Goal: Task Accomplishment & Management: Manage account settings

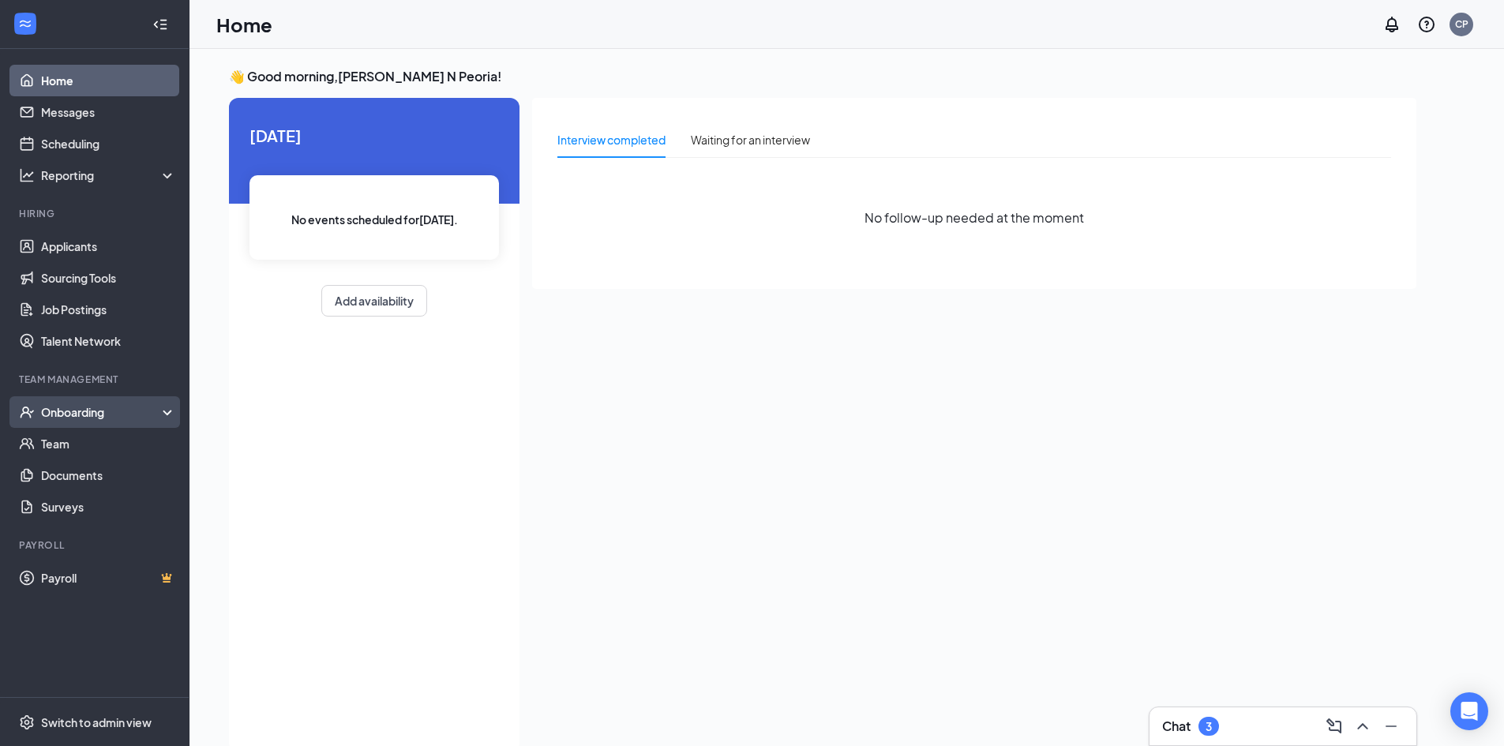
click at [88, 416] on div "Onboarding" at bounding box center [102, 412] width 122 height 16
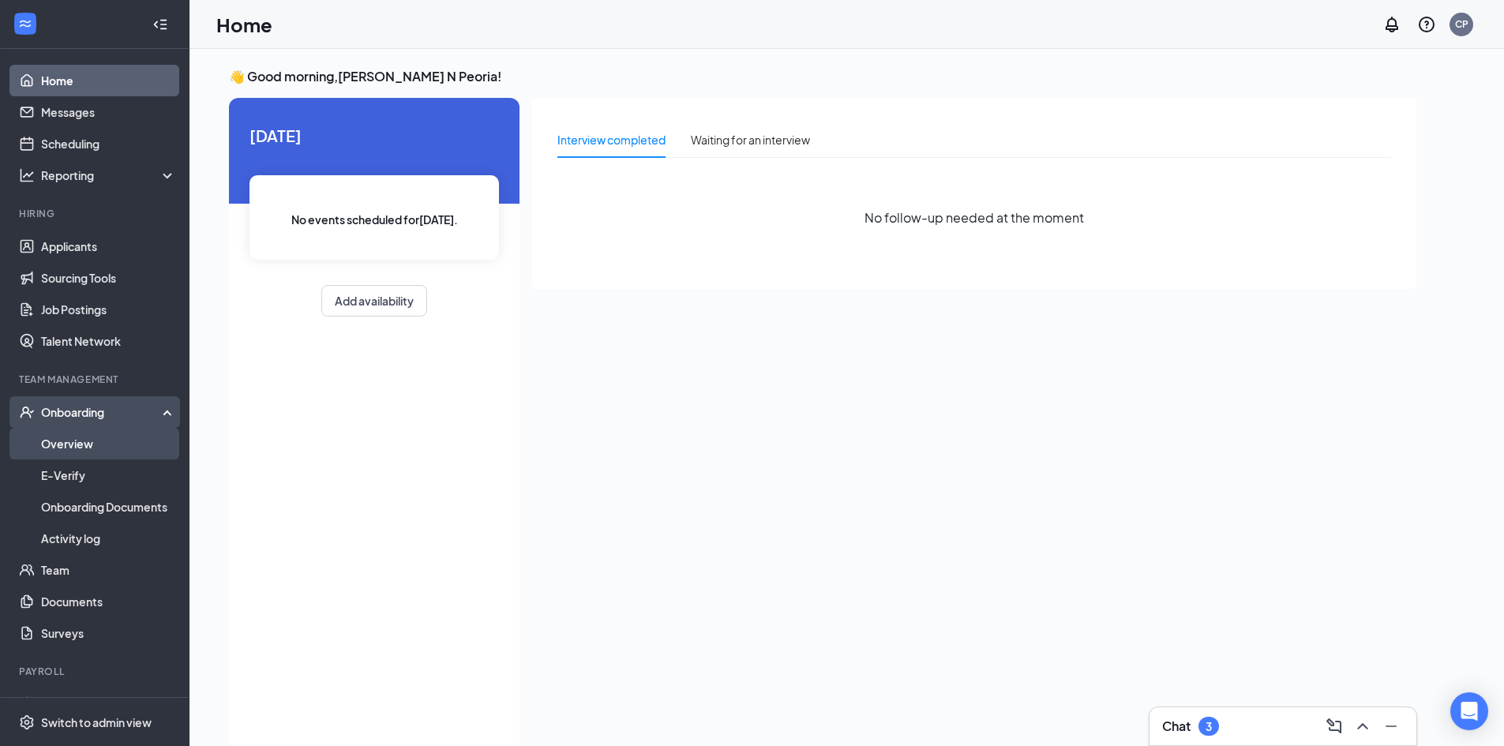
click at [98, 451] on link "Overview" at bounding box center [108, 444] width 135 height 32
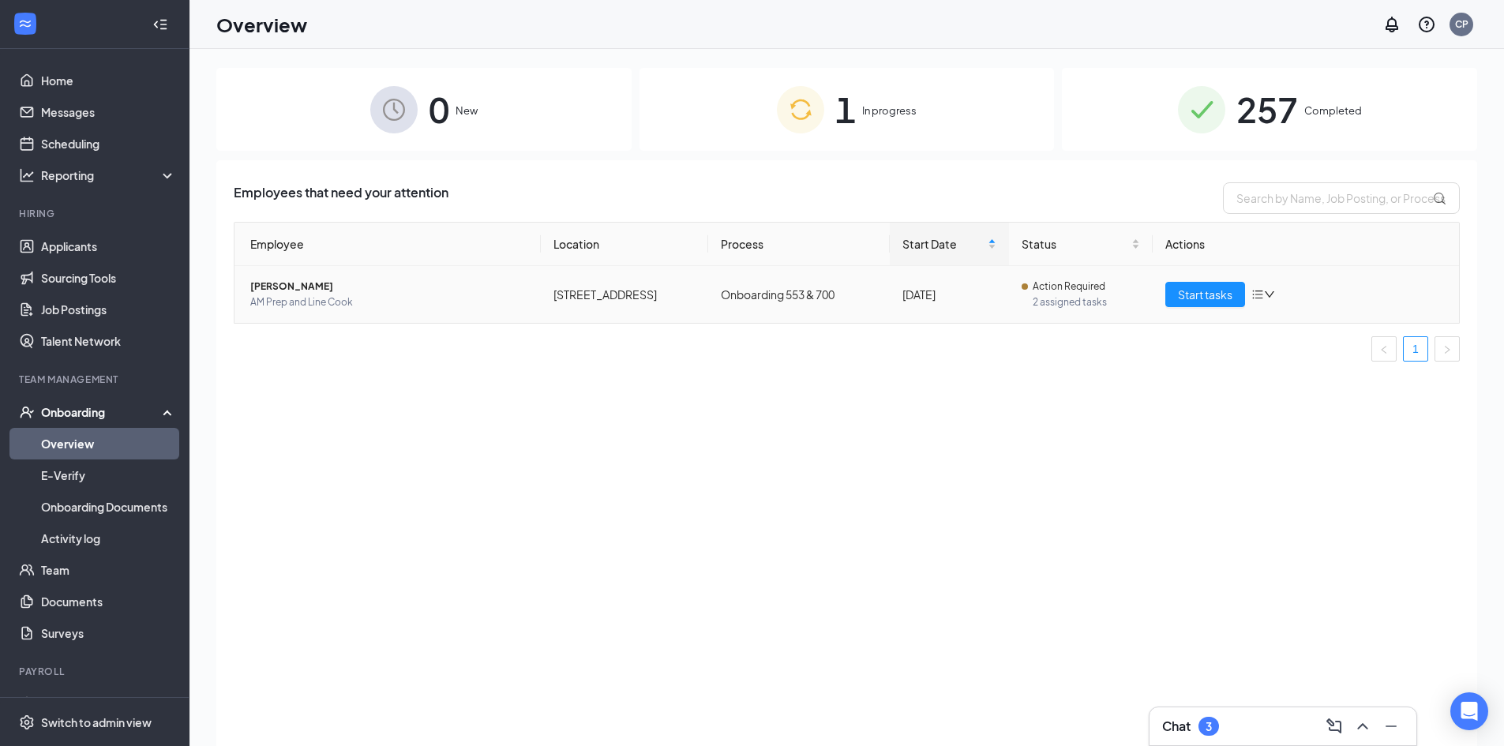
click at [504, 297] on span "AM Prep and Line Cook" at bounding box center [389, 302] width 278 height 16
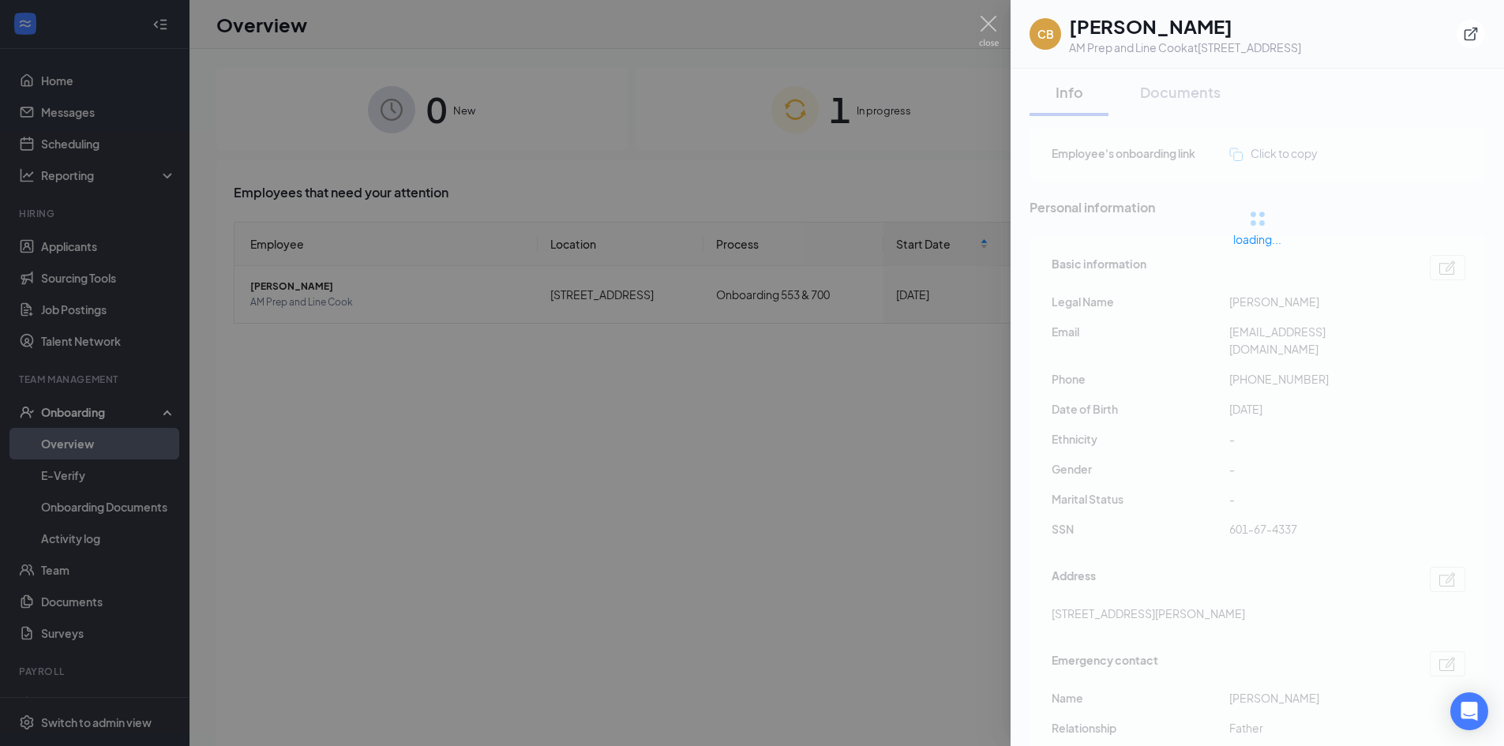
click at [983, 15] on div at bounding box center [752, 373] width 1504 height 746
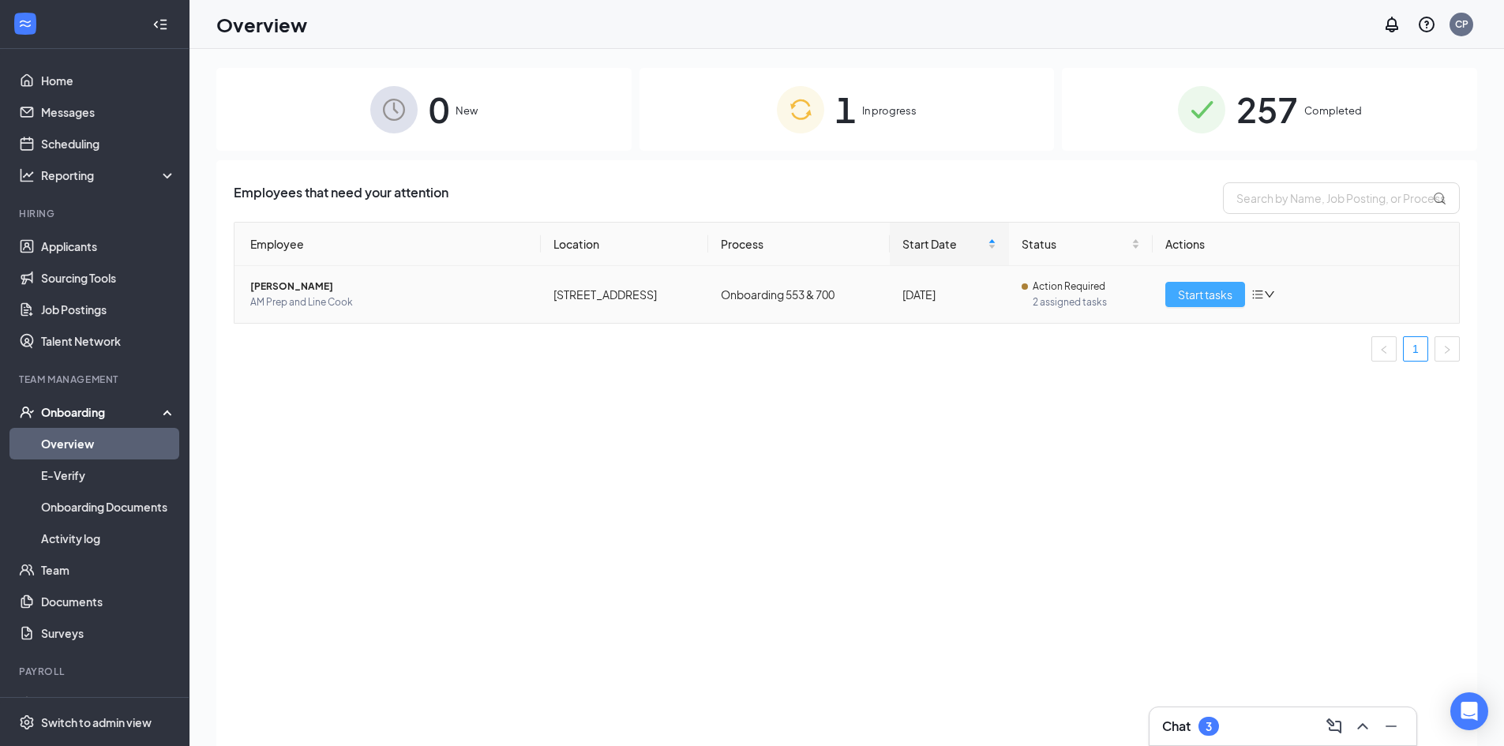
click at [1201, 296] on span "Start tasks" at bounding box center [1205, 294] width 54 height 17
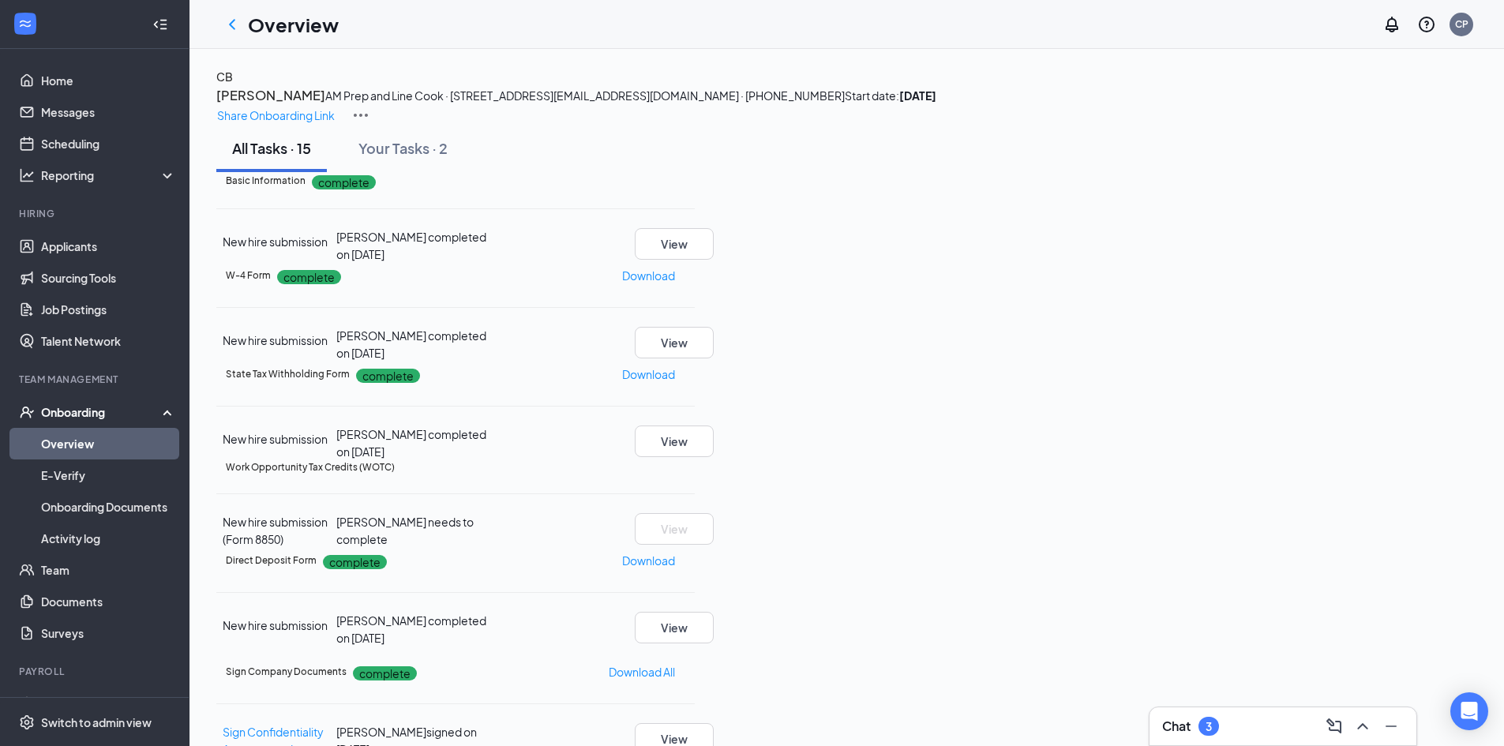
scroll to position [316, 0]
click at [711, 475] on icon "Ellipses" at bounding box center [704, 476] width 14 height 3
click at [1323, 428] on span "Mark as complete" at bounding box center [1335, 434] width 92 height 17
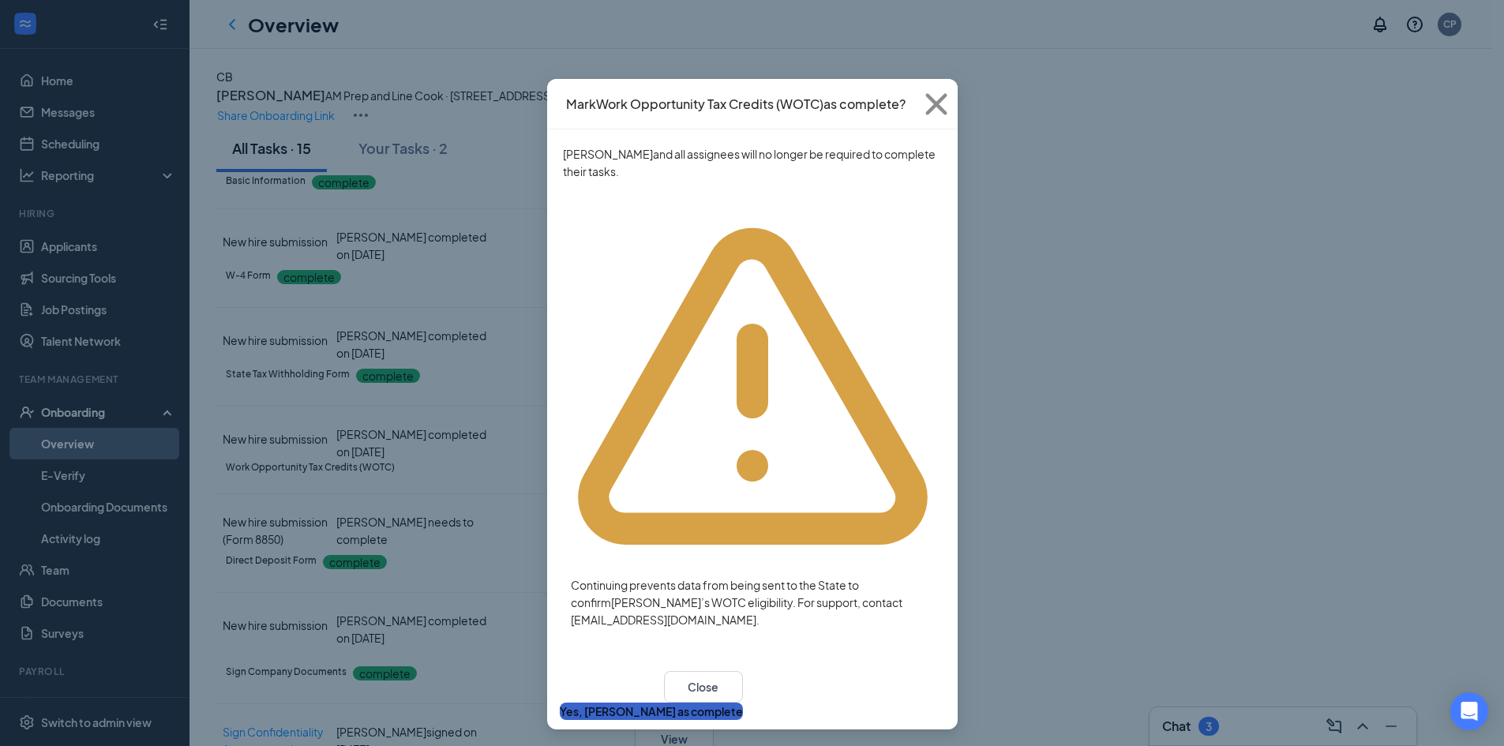
click at [743, 702] on button "Yes, [PERSON_NAME] as complete" at bounding box center [651, 710] width 183 height 17
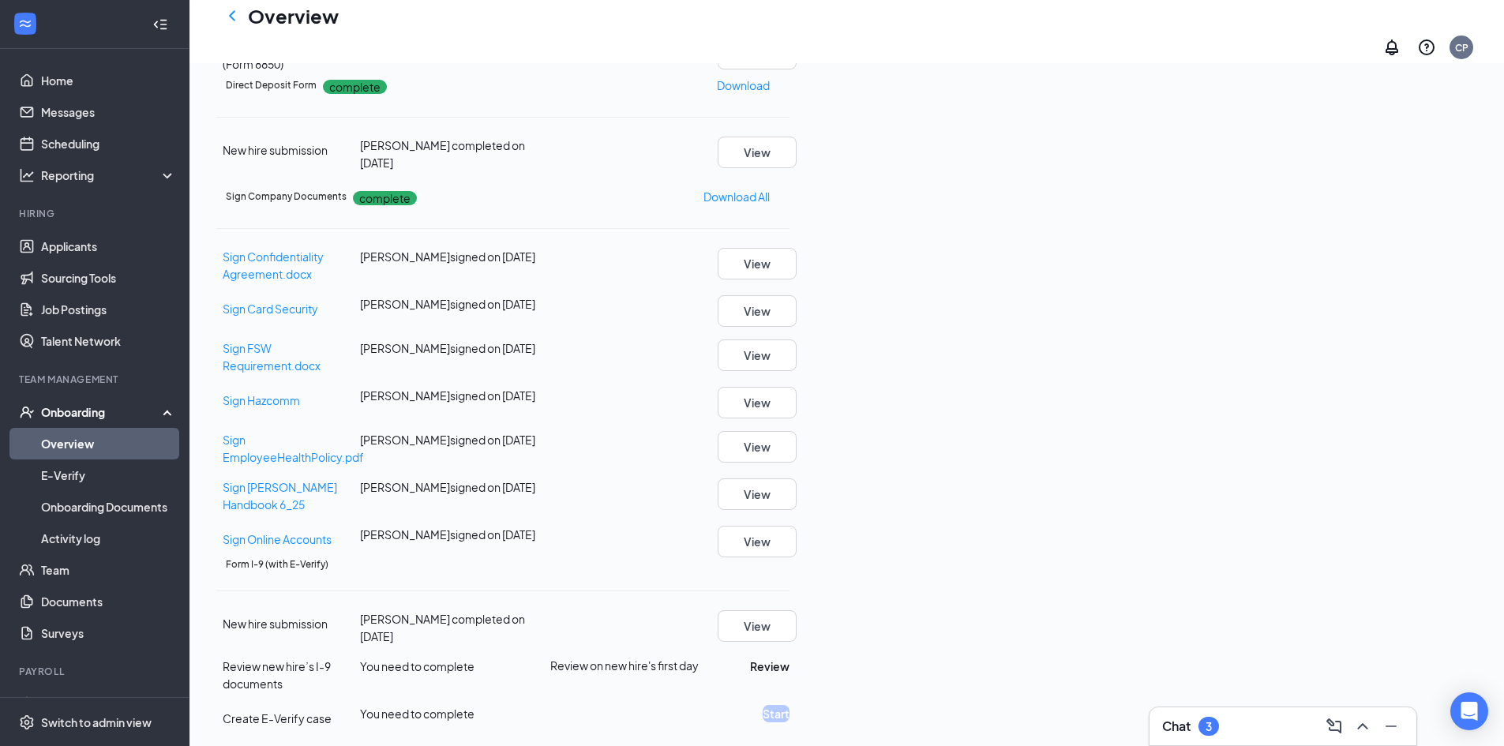
scroll to position [0, 0]
click at [58, 245] on link "Applicants" at bounding box center [108, 246] width 135 height 32
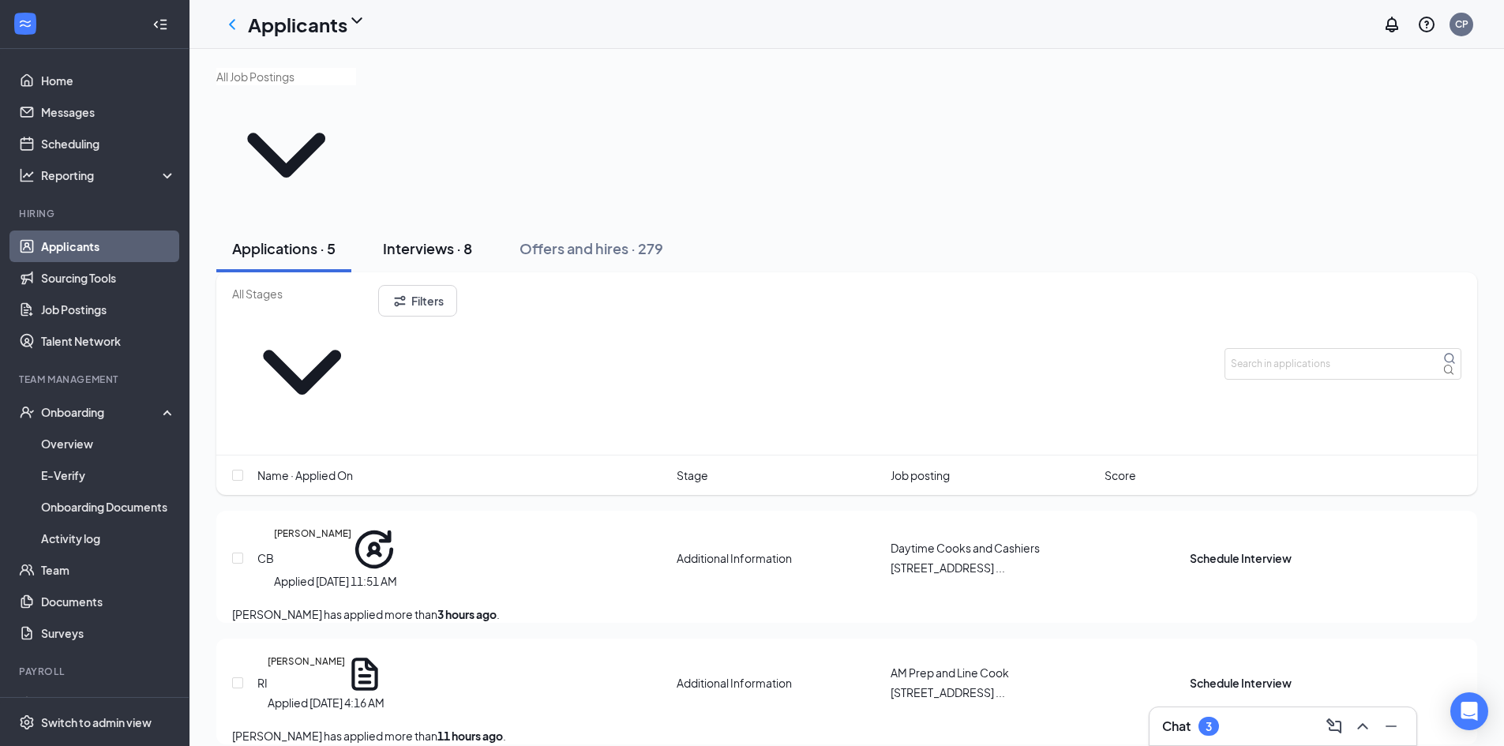
click at [442, 238] on div "Interviews · 8" at bounding box center [427, 248] width 89 height 20
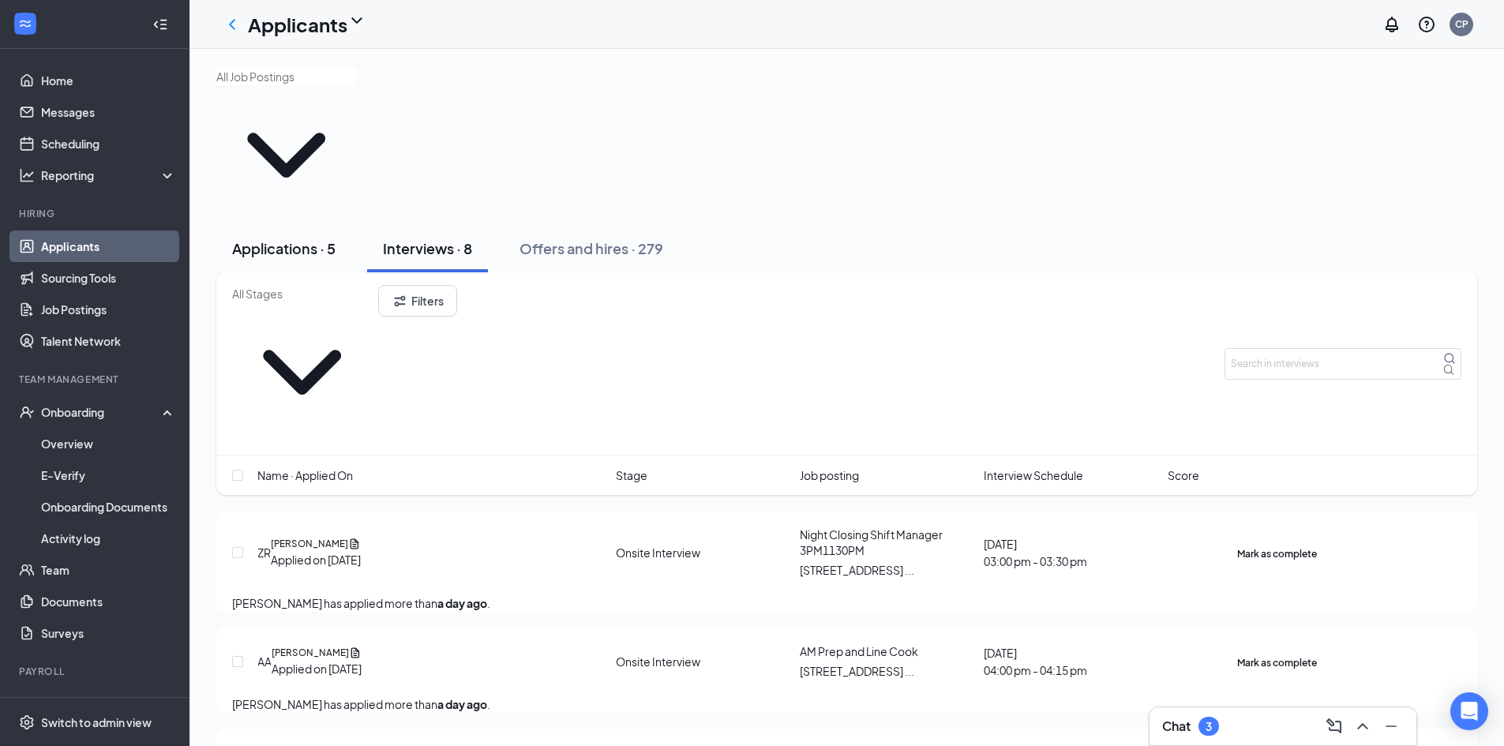
click at [296, 238] on div "Applications · 5" at bounding box center [283, 248] width 103 height 20
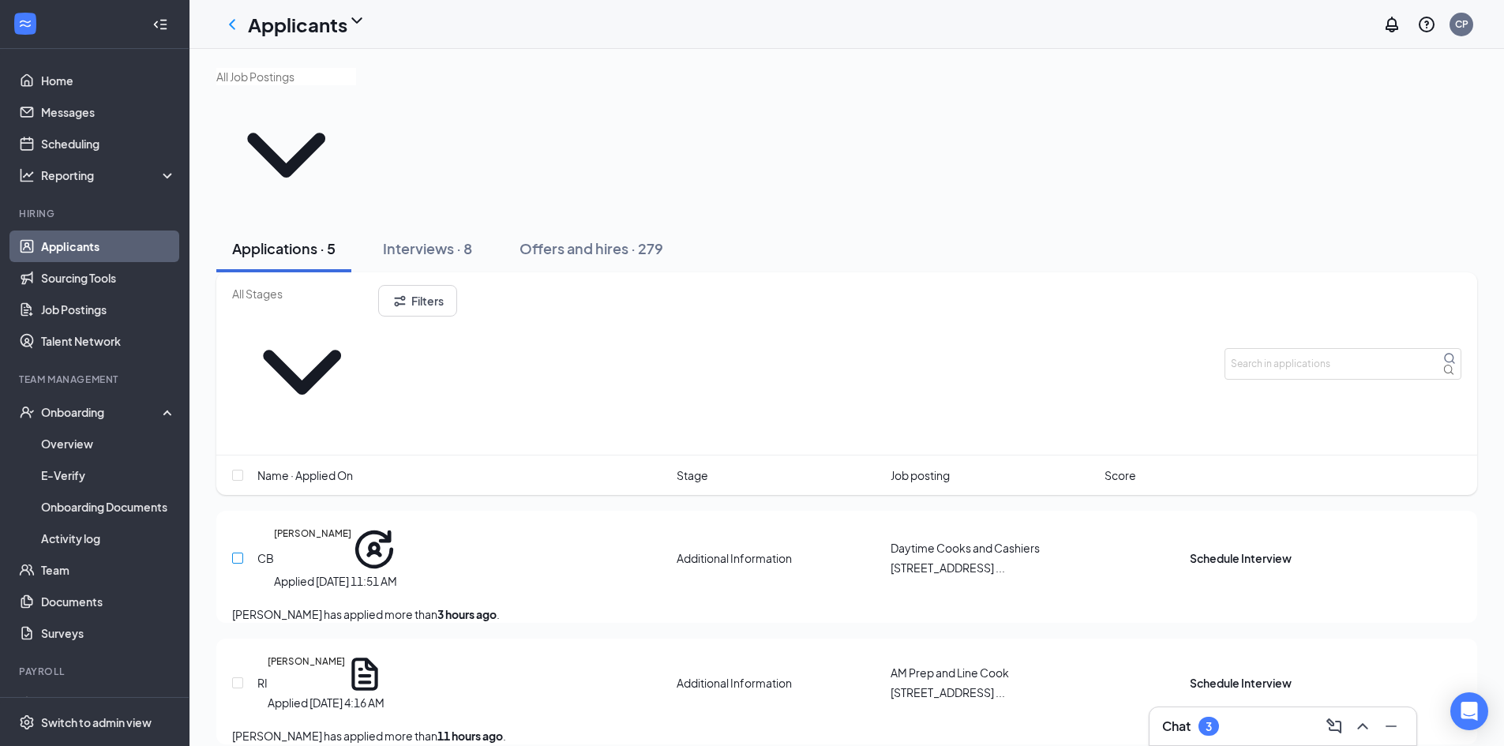
click at [239, 553] on input "checkbox" at bounding box center [237, 558] width 11 height 11
checkbox input "true"
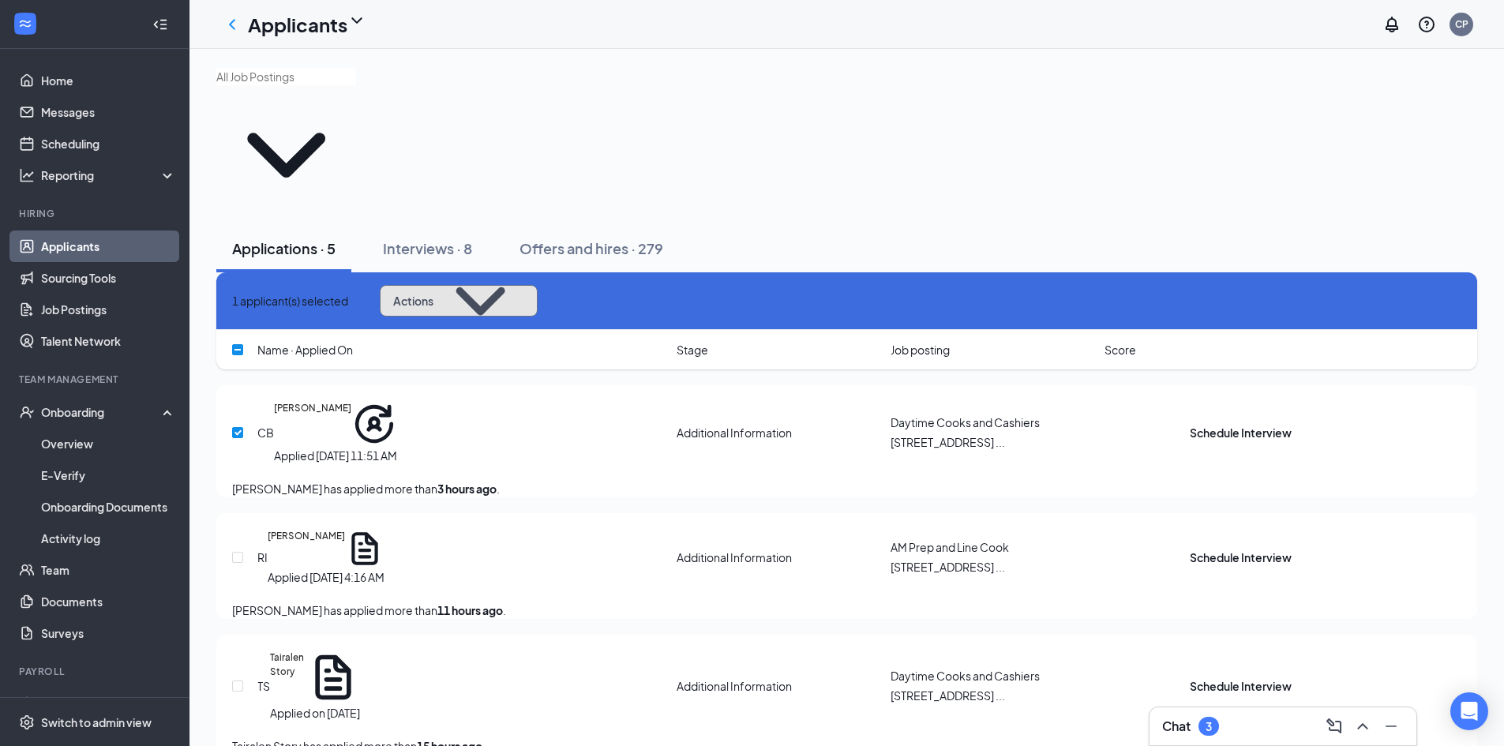
click at [524, 257] on icon "ChevronDown" at bounding box center [480, 301] width 88 height 88
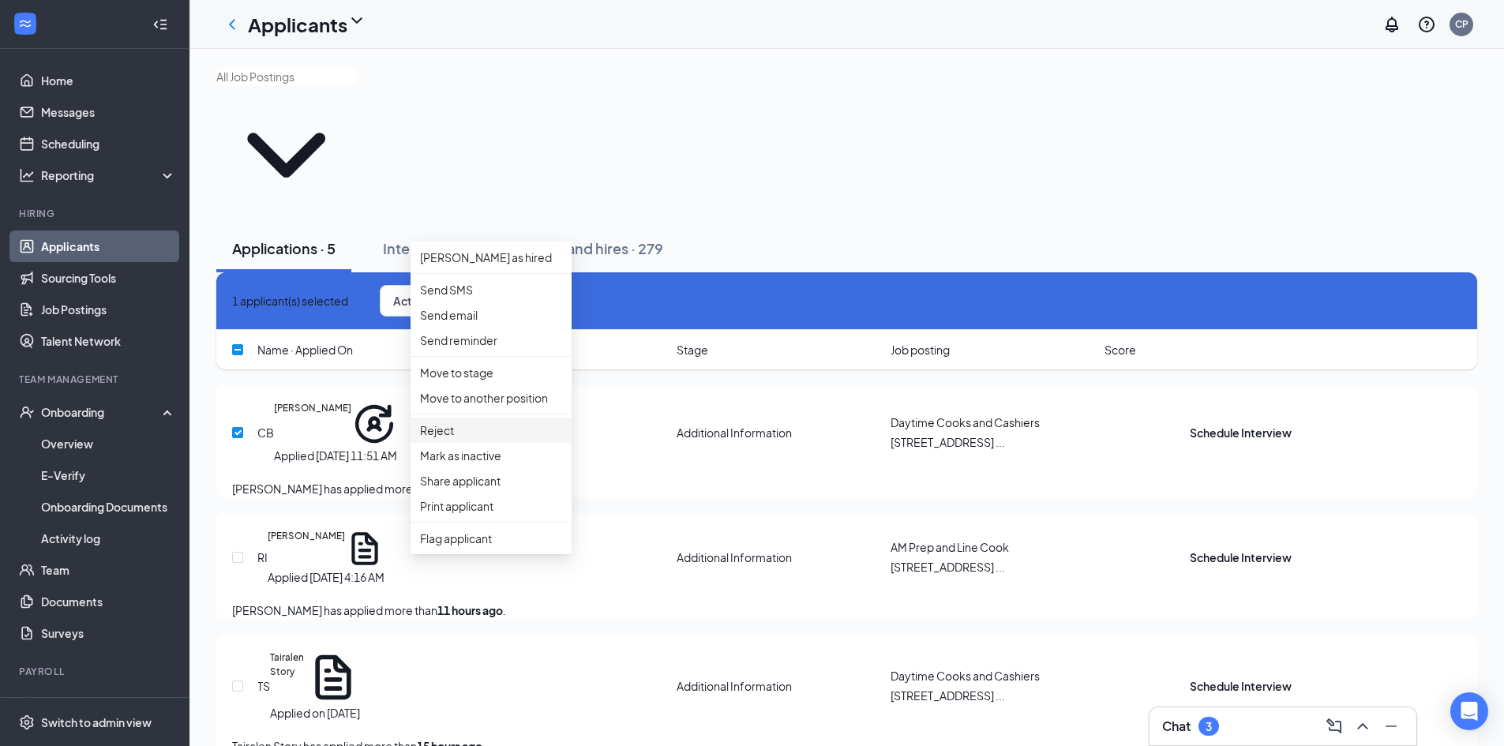
click at [453, 439] on p "Reject" at bounding box center [491, 429] width 142 height 17
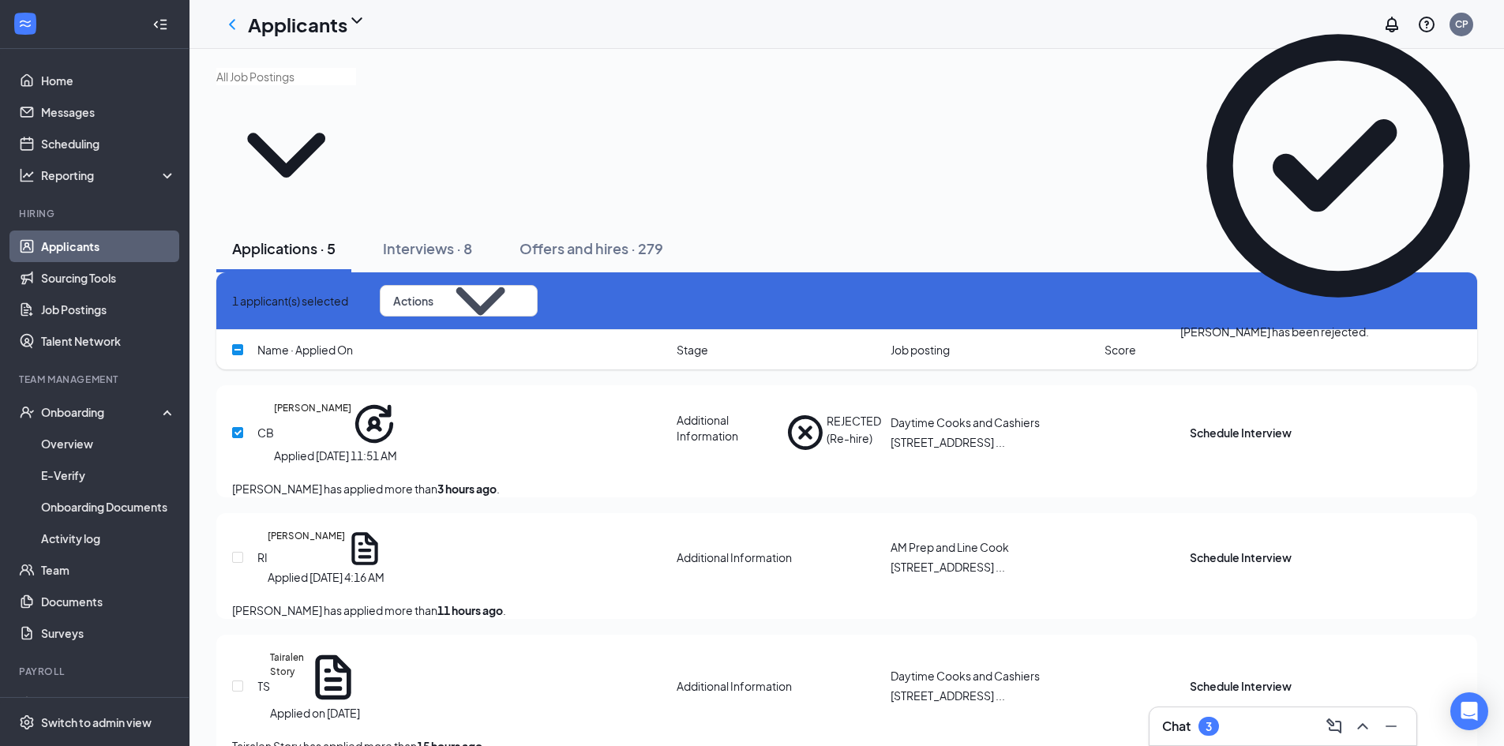
click at [868, 103] on div at bounding box center [846, 146] width 1261 height 157
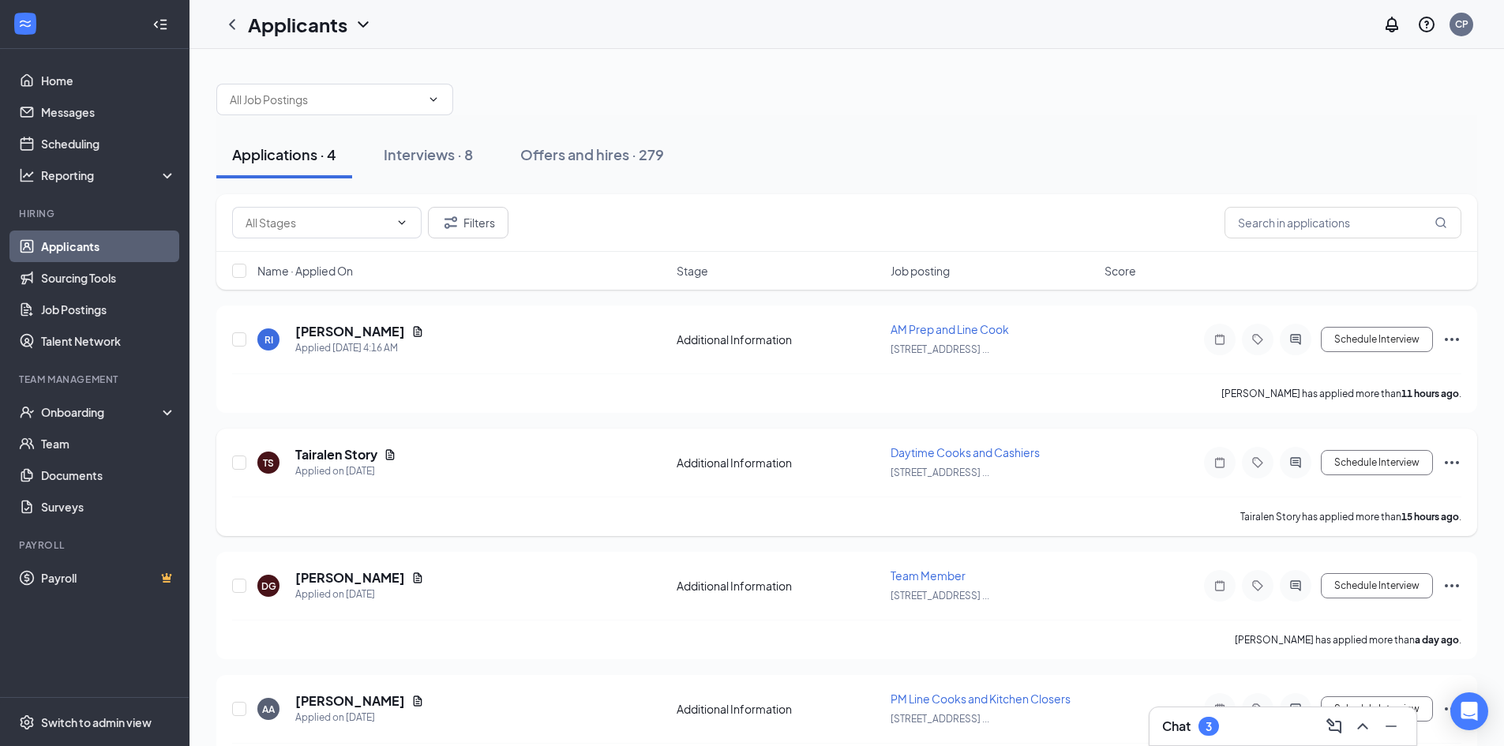
scroll to position [55, 0]
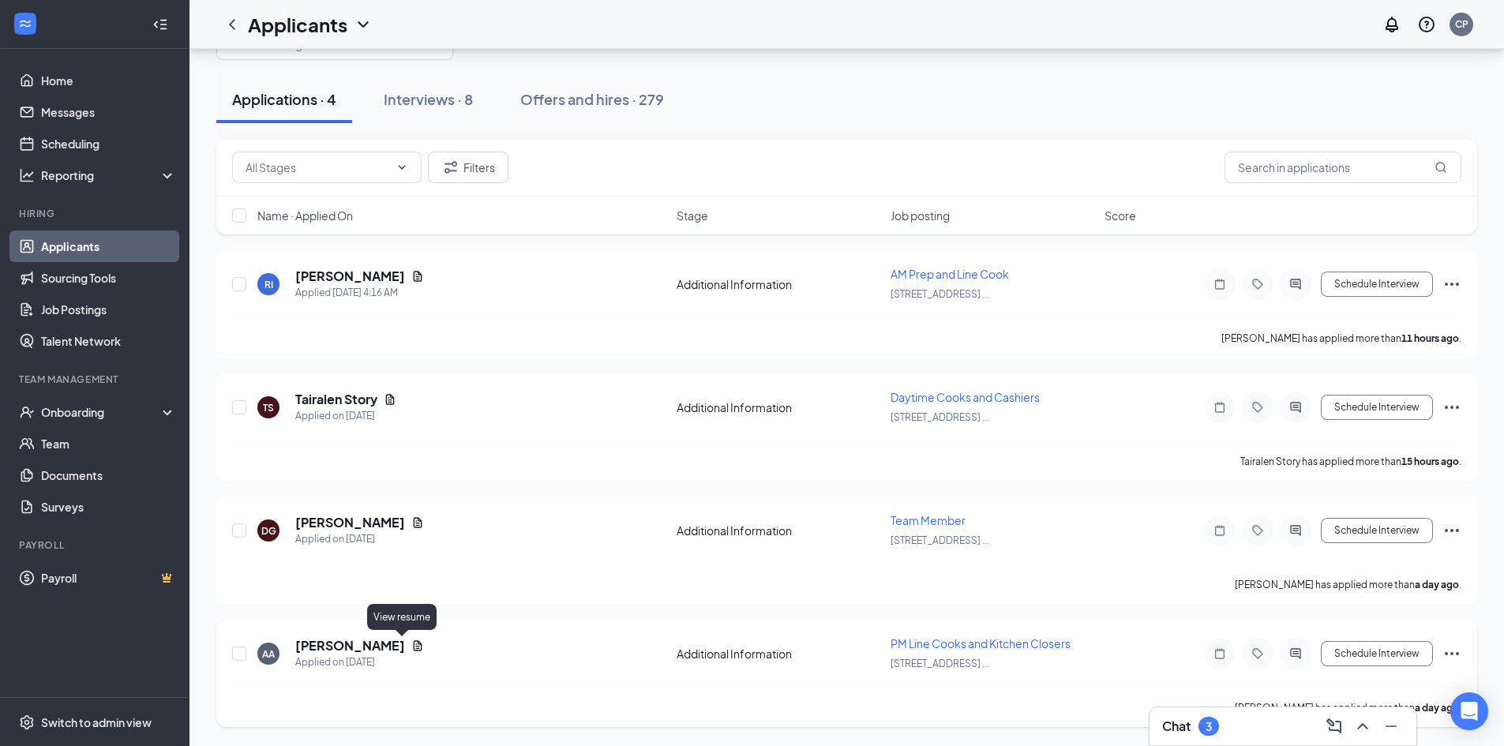
click at [414, 644] on icon "Document" at bounding box center [418, 645] width 9 height 10
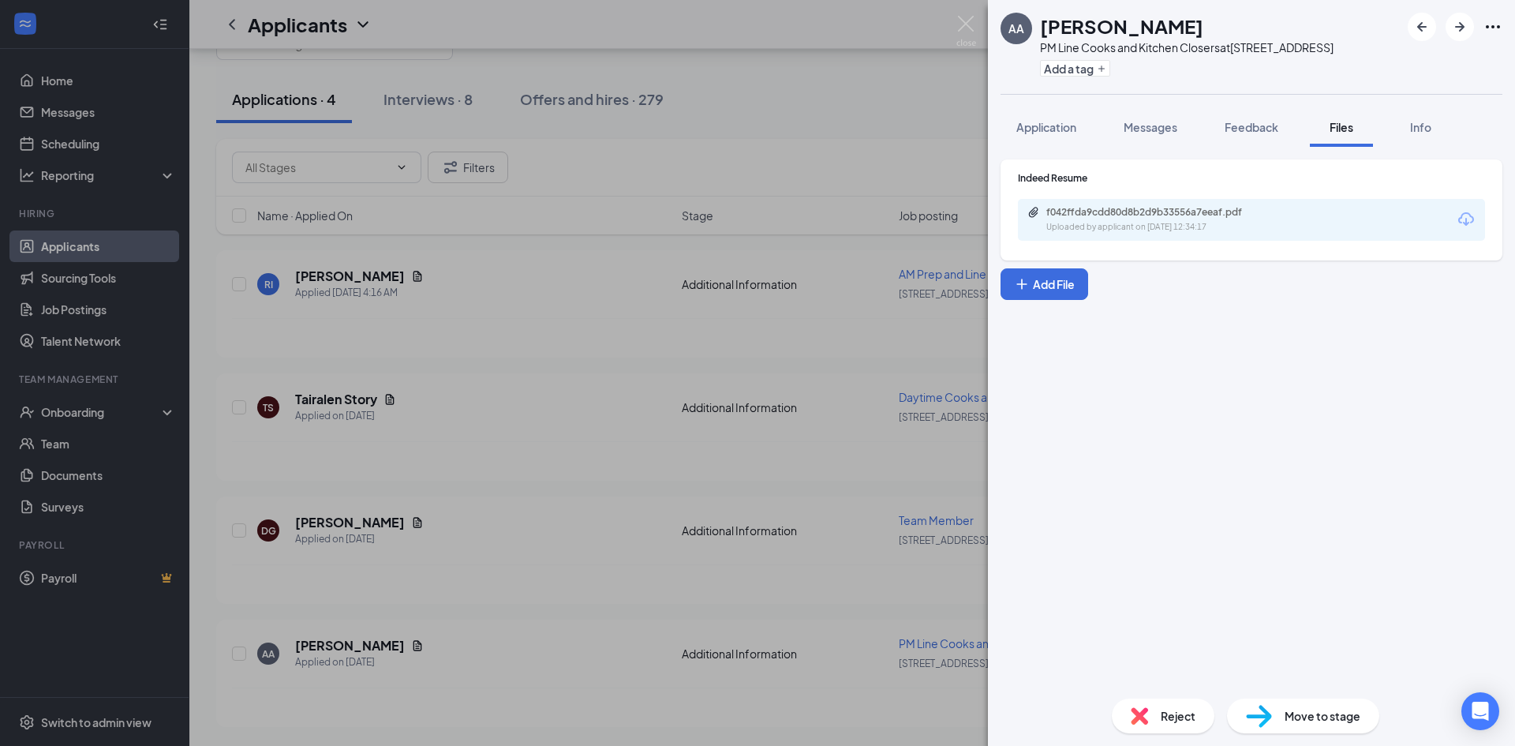
click at [1467, 229] on icon "Download" at bounding box center [1466, 219] width 19 height 19
click at [962, 17] on img at bounding box center [967, 31] width 20 height 31
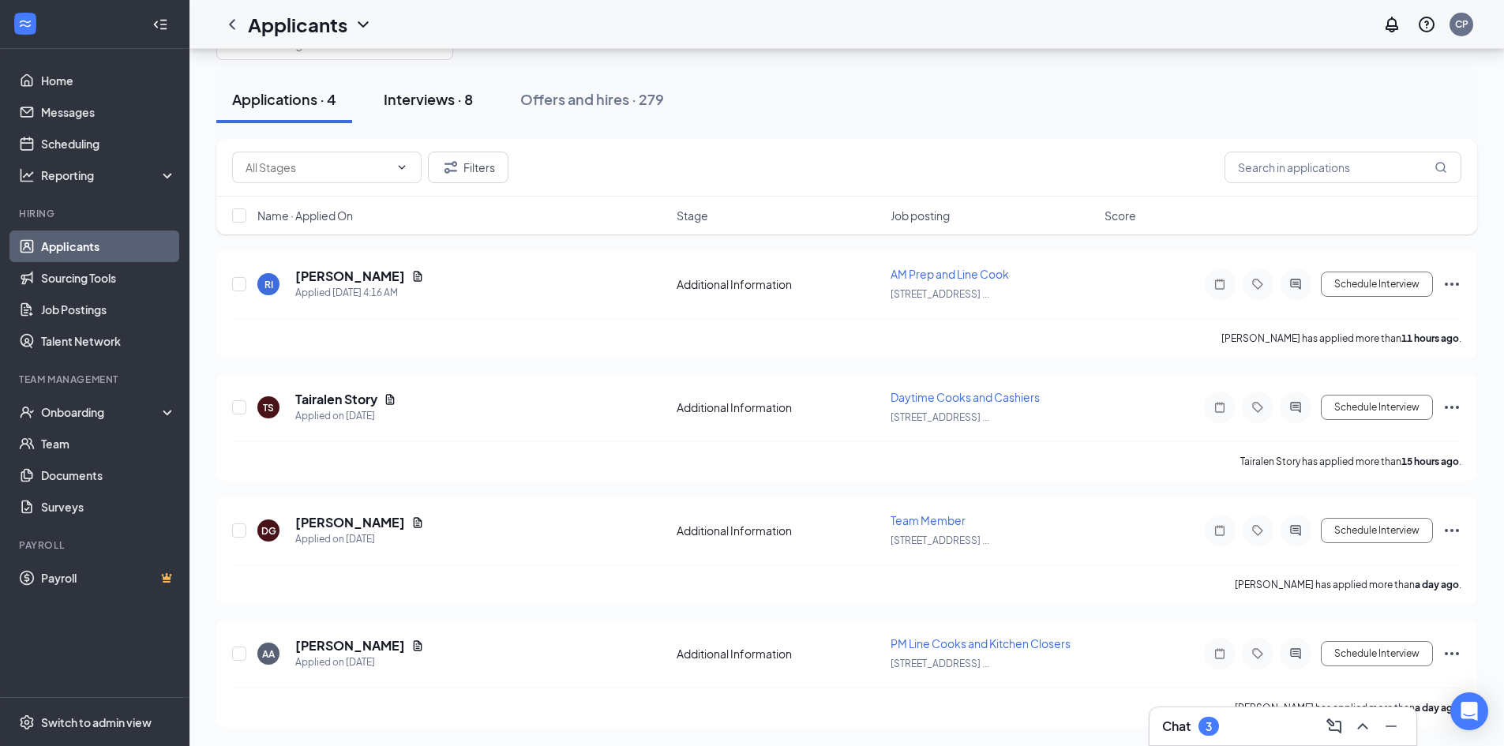
click at [418, 100] on div "Interviews · 8" at bounding box center [428, 99] width 89 height 20
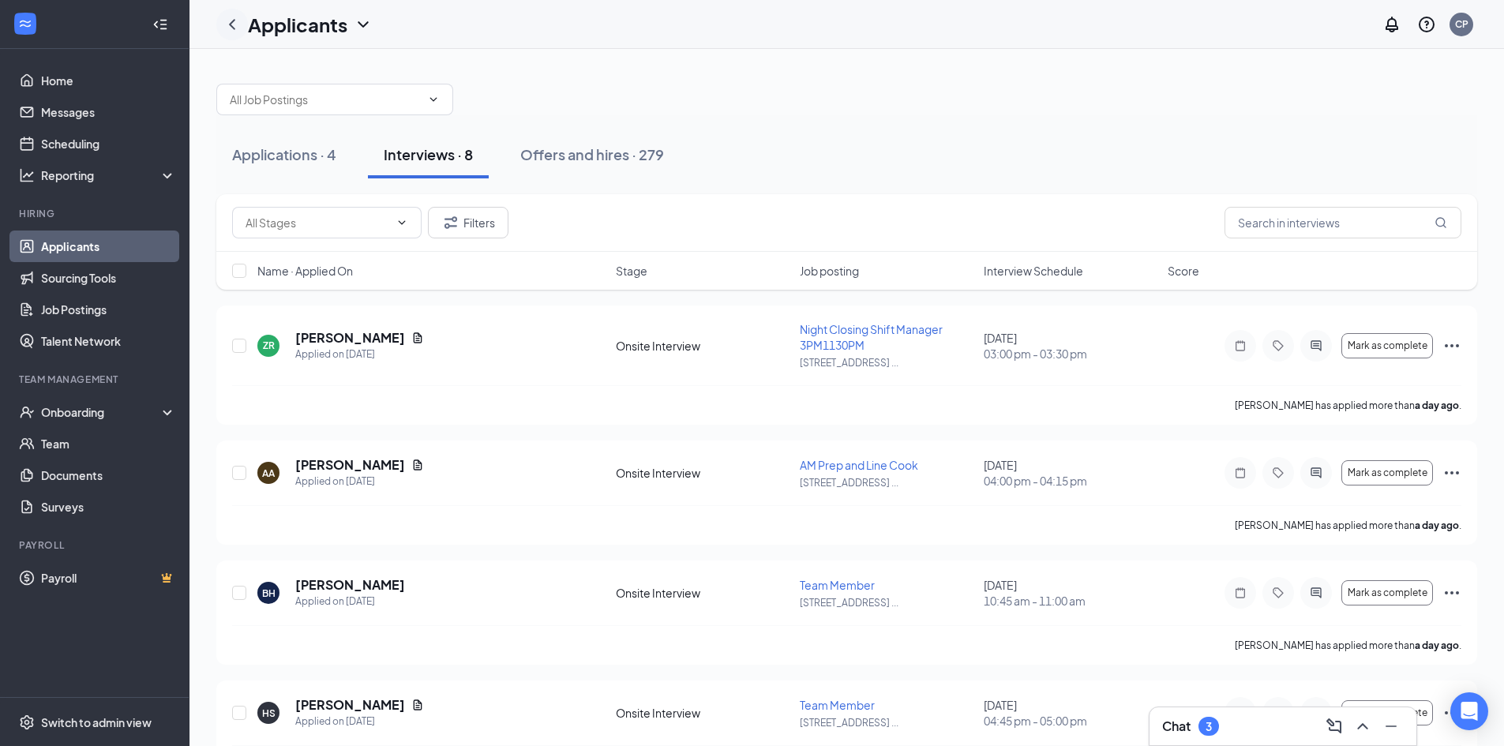
click at [234, 18] on icon "ChevronLeft" at bounding box center [232, 24] width 19 height 19
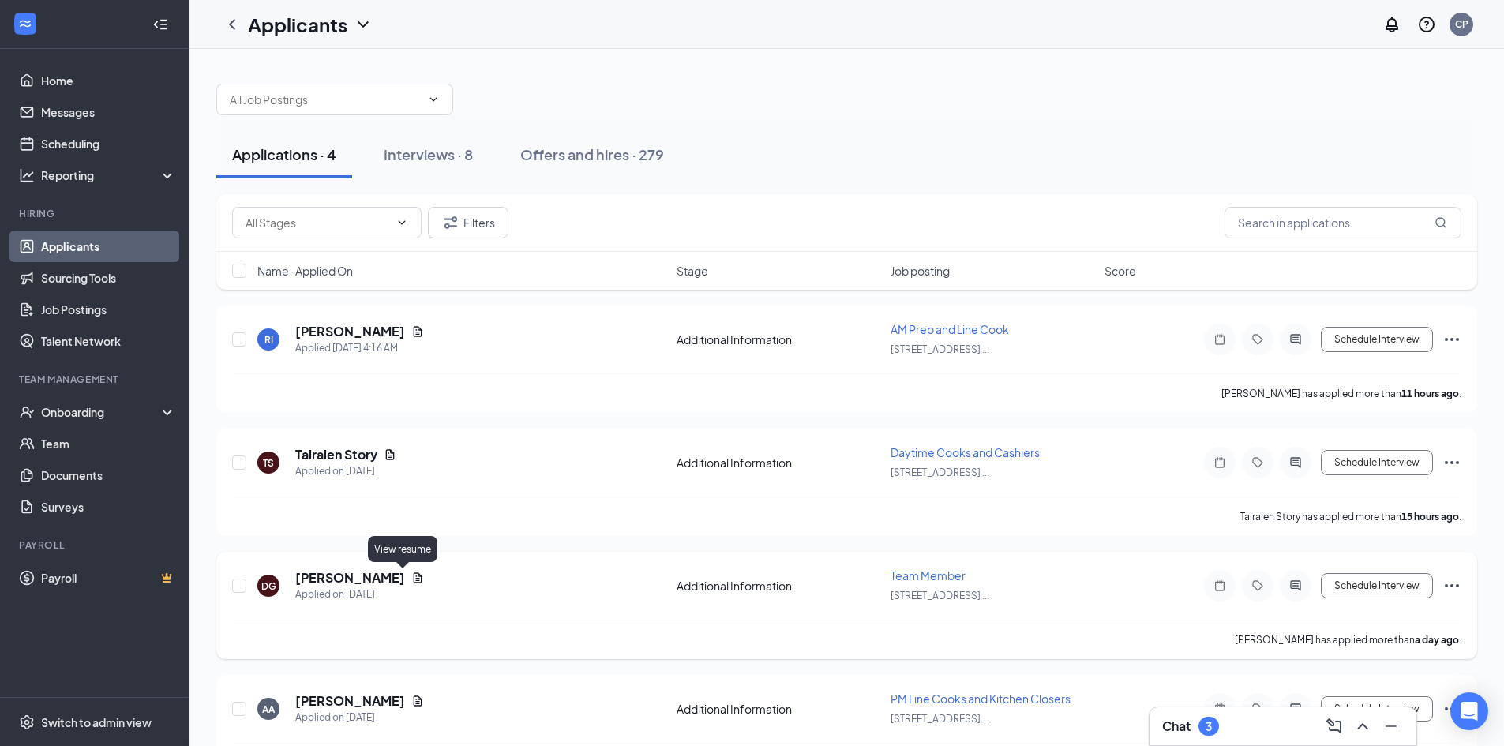
click at [411, 583] on icon "Document" at bounding box center [417, 577] width 13 height 13
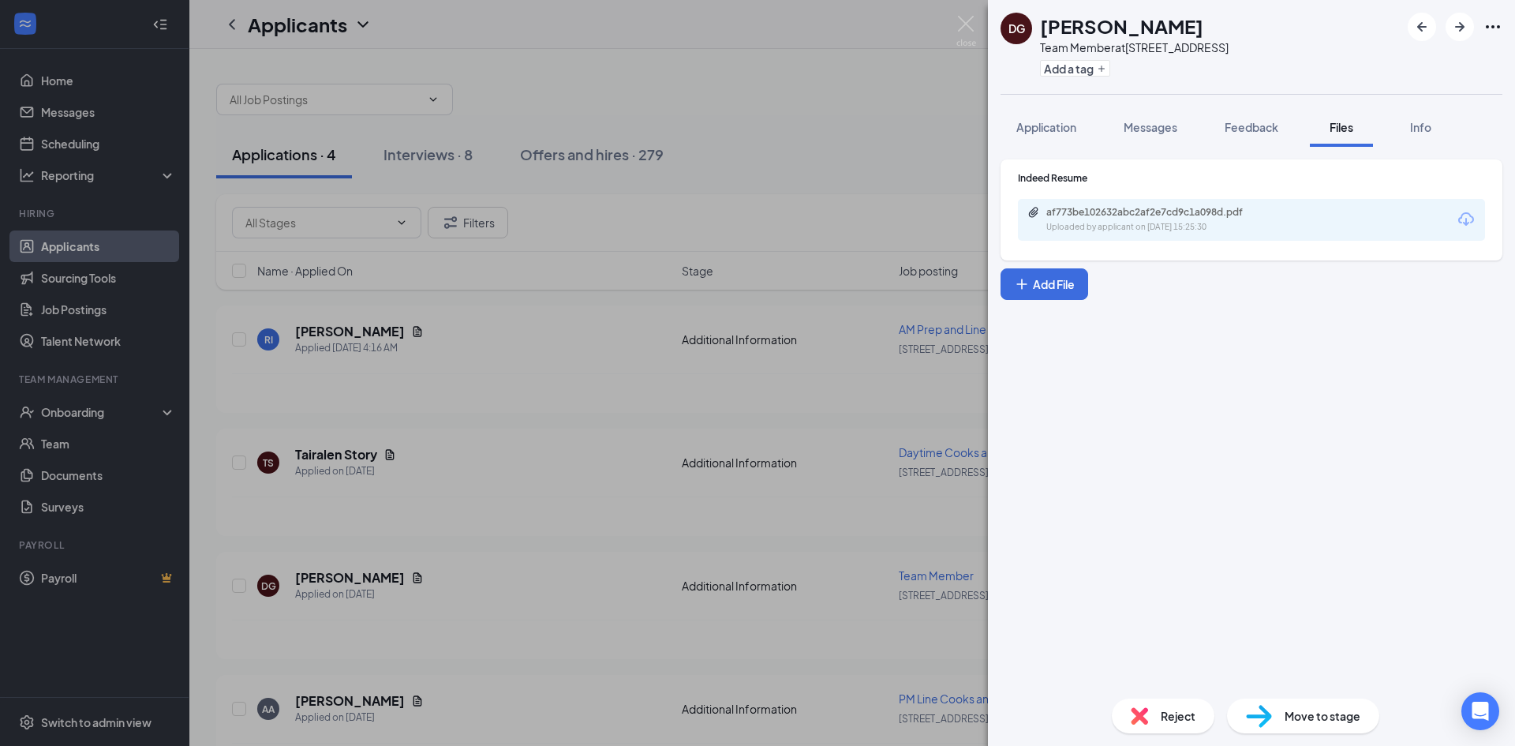
click at [1466, 217] on icon "Download" at bounding box center [1466, 219] width 19 height 19
click at [973, 11] on div "DG Diego Gonzalez Team Member at 8330 W Deer Valley Rd, Peoria, AZ Add a tag Ap…" at bounding box center [757, 373] width 1515 height 746
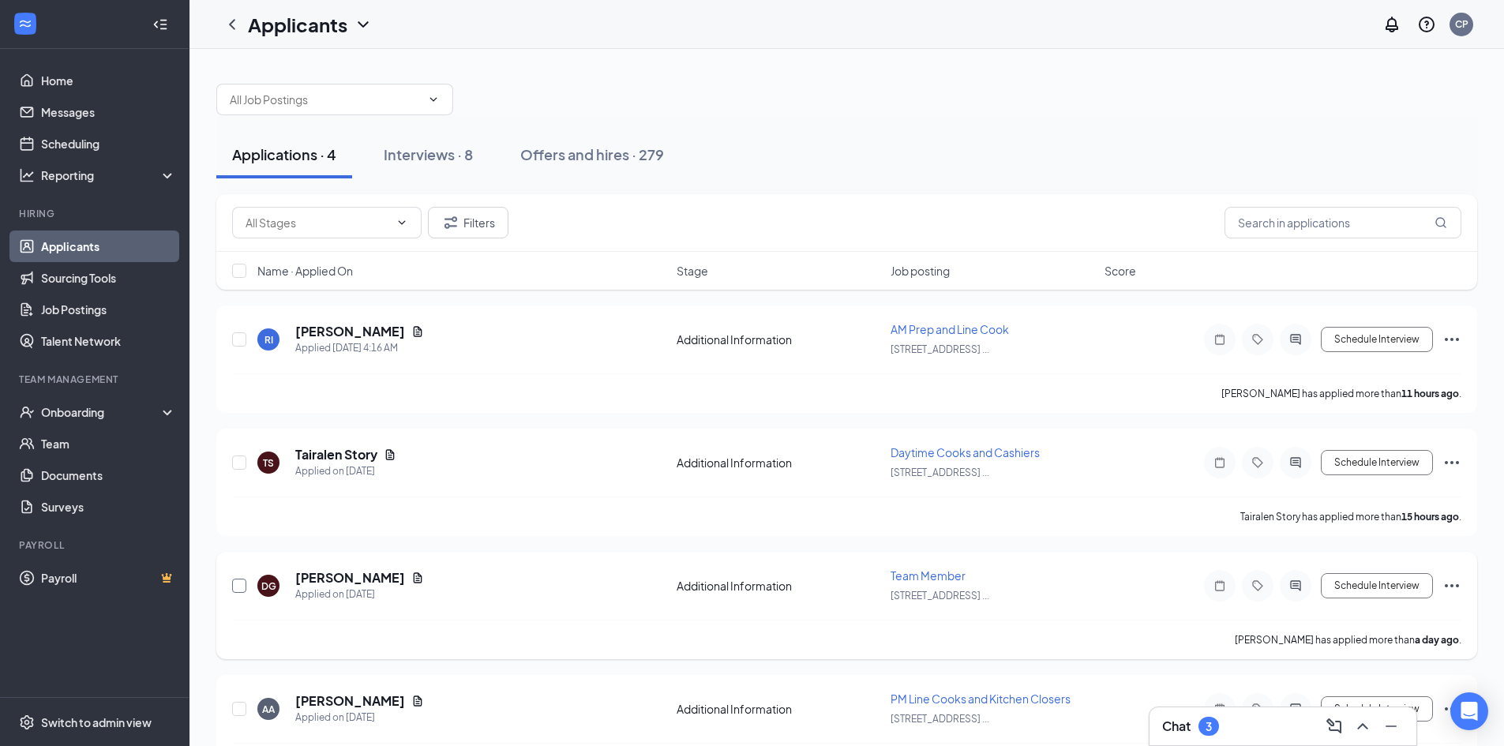
click at [238, 583] on input "checkbox" at bounding box center [239, 586] width 14 height 14
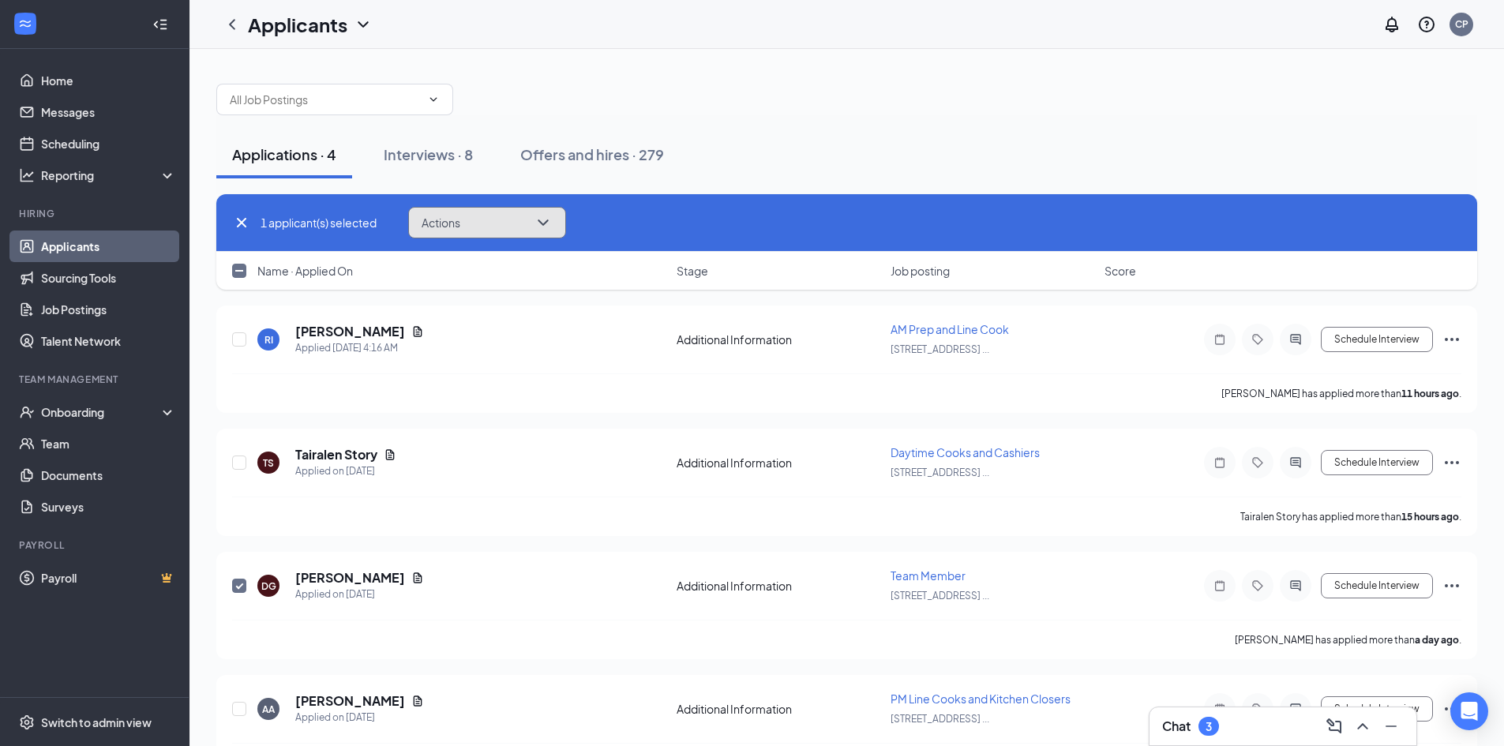
click at [553, 223] on icon "ChevronDown" at bounding box center [543, 222] width 19 height 19
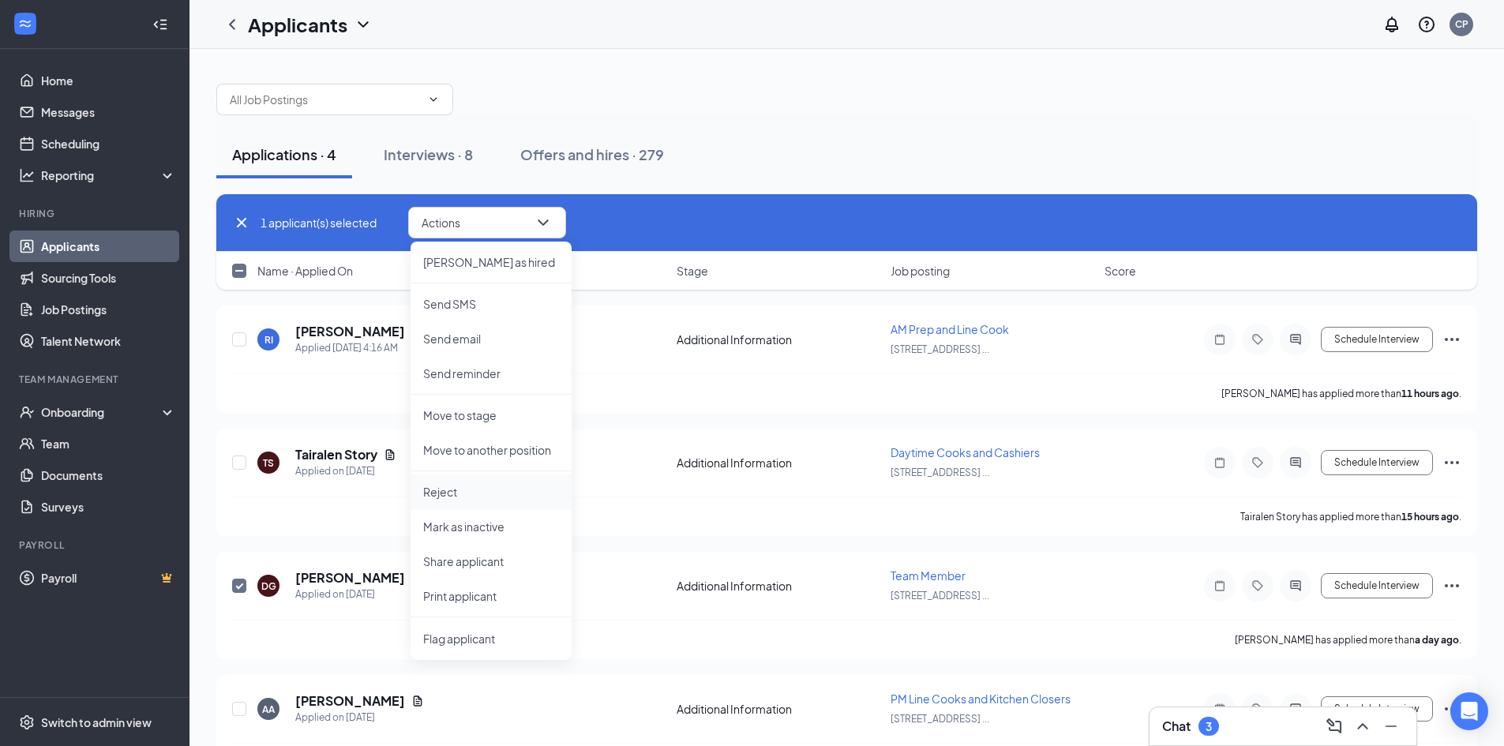
click at [473, 500] on li "Reject" at bounding box center [490, 491] width 161 height 35
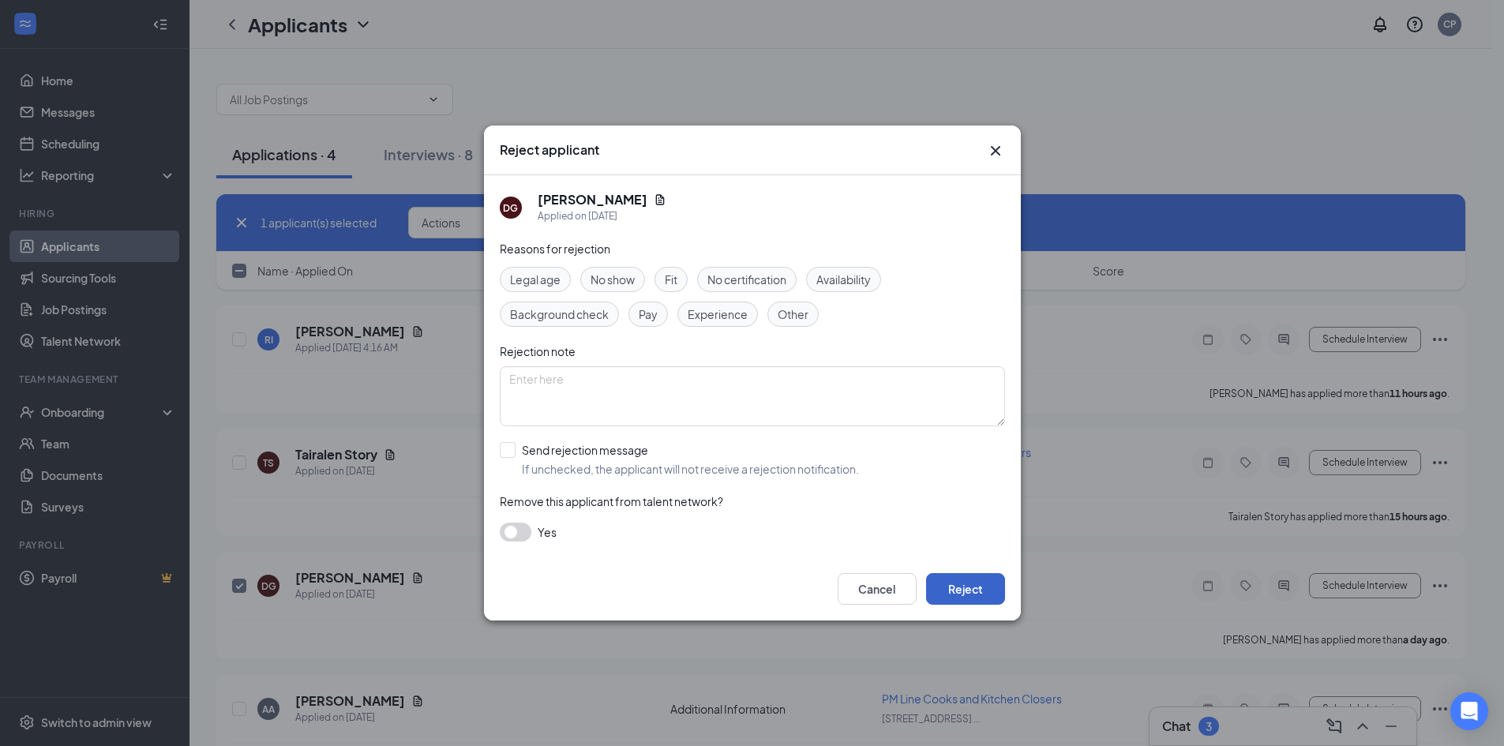
click at [973, 583] on button "Reject" at bounding box center [965, 589] width 79 height 32
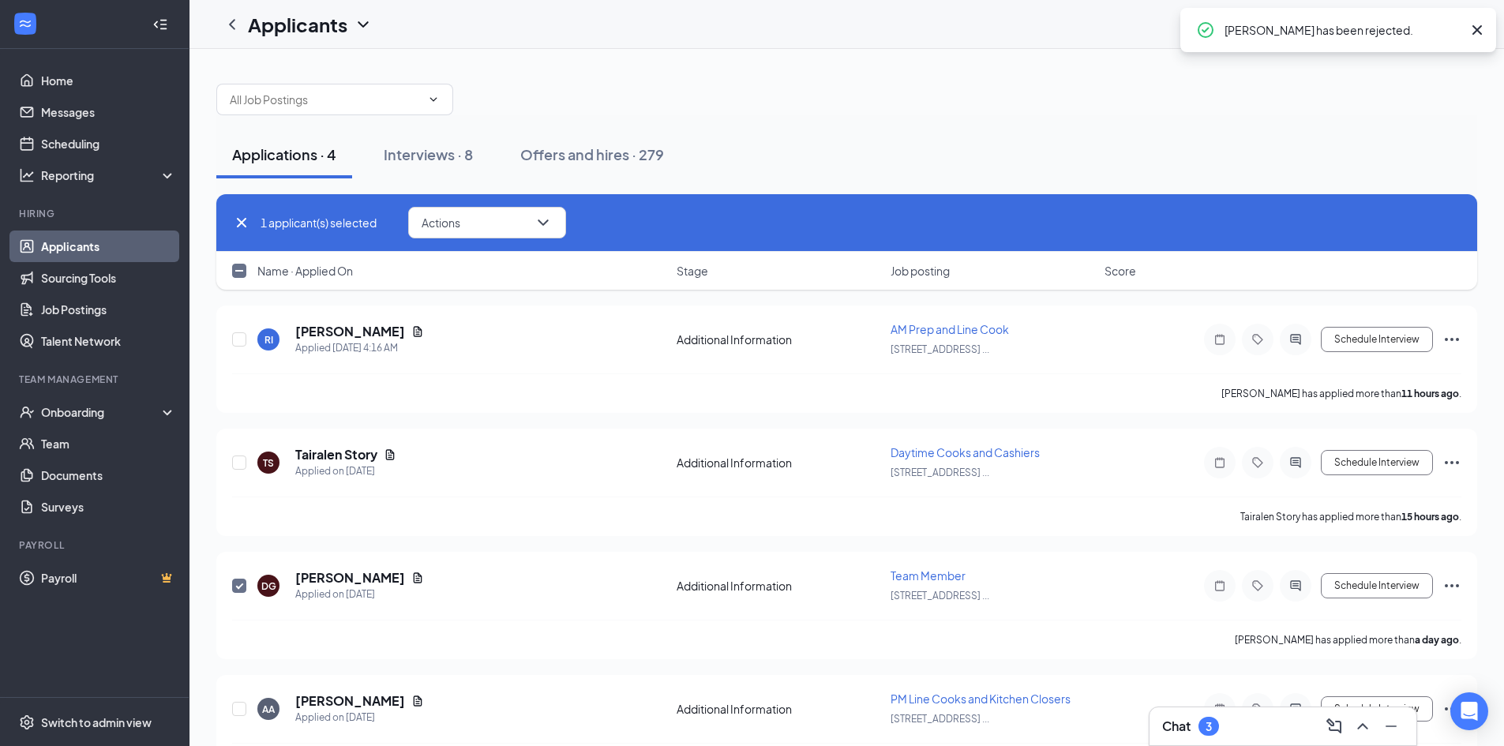
checkbox input "false"
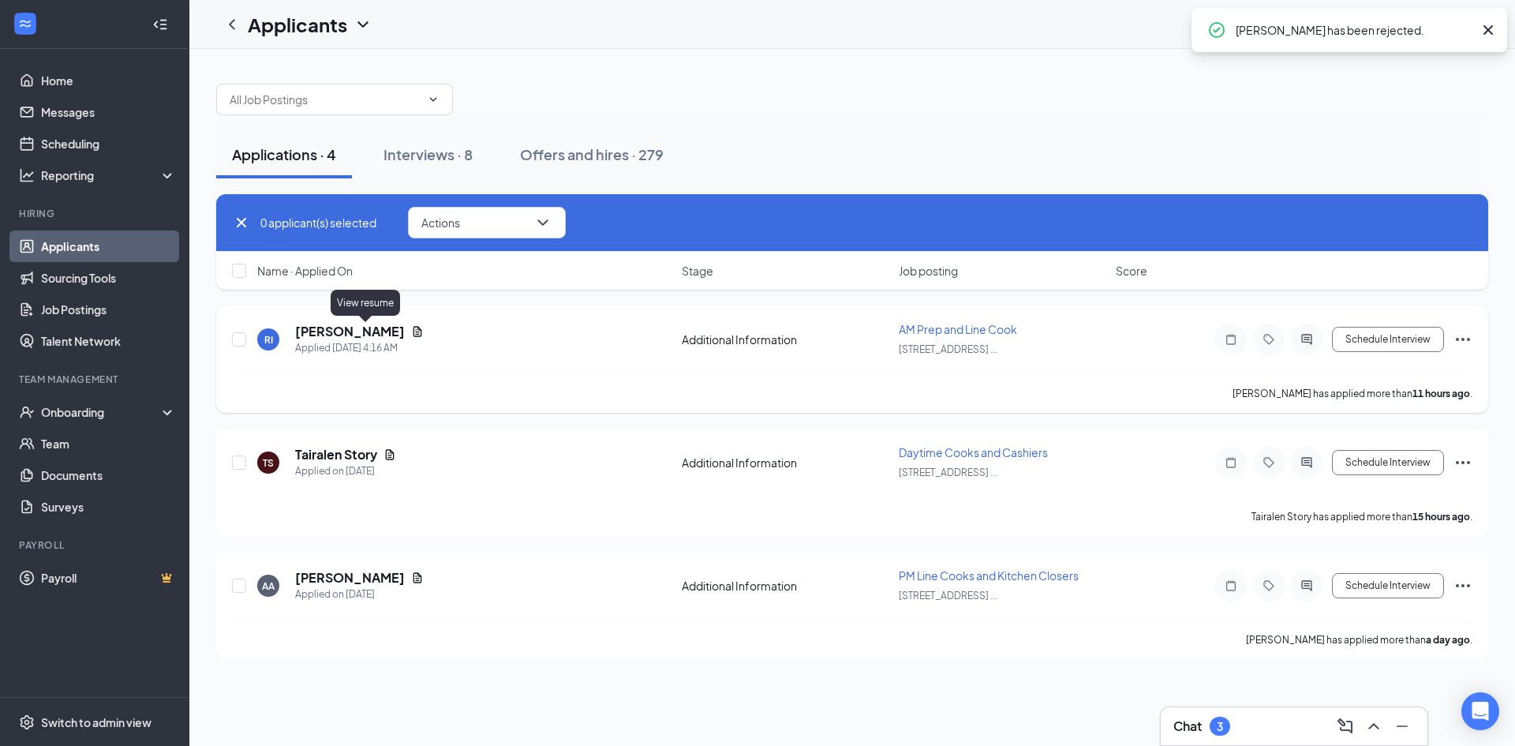
click at [414, 328] on icon "Document" at bounding box center [418, 331] width 9 height 10
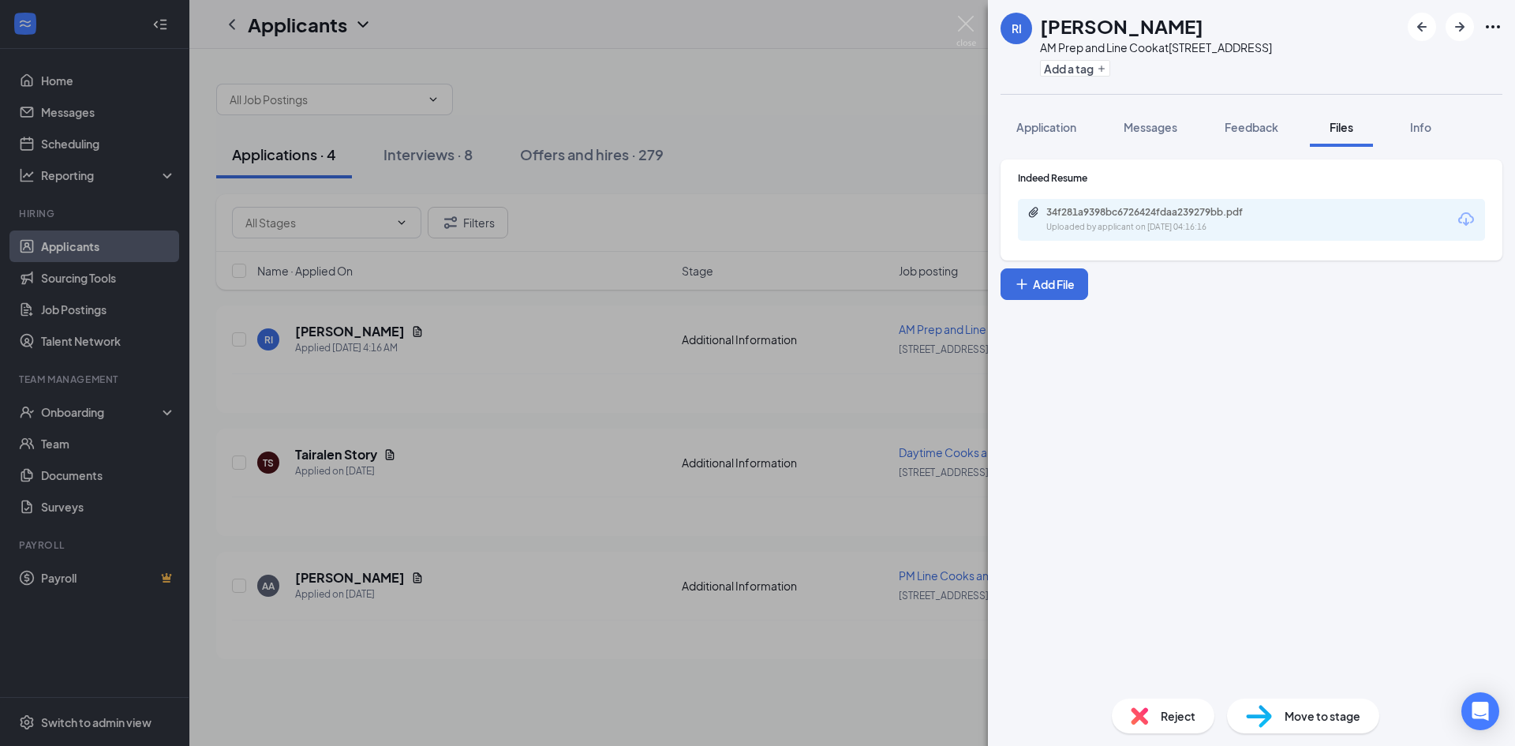
click at [1473, 217] on icon "Download" at bounding box center [1467, 218] width 16 height 13
click at [963, 22] on img at bounding box center [967, 31] width 20 height 31
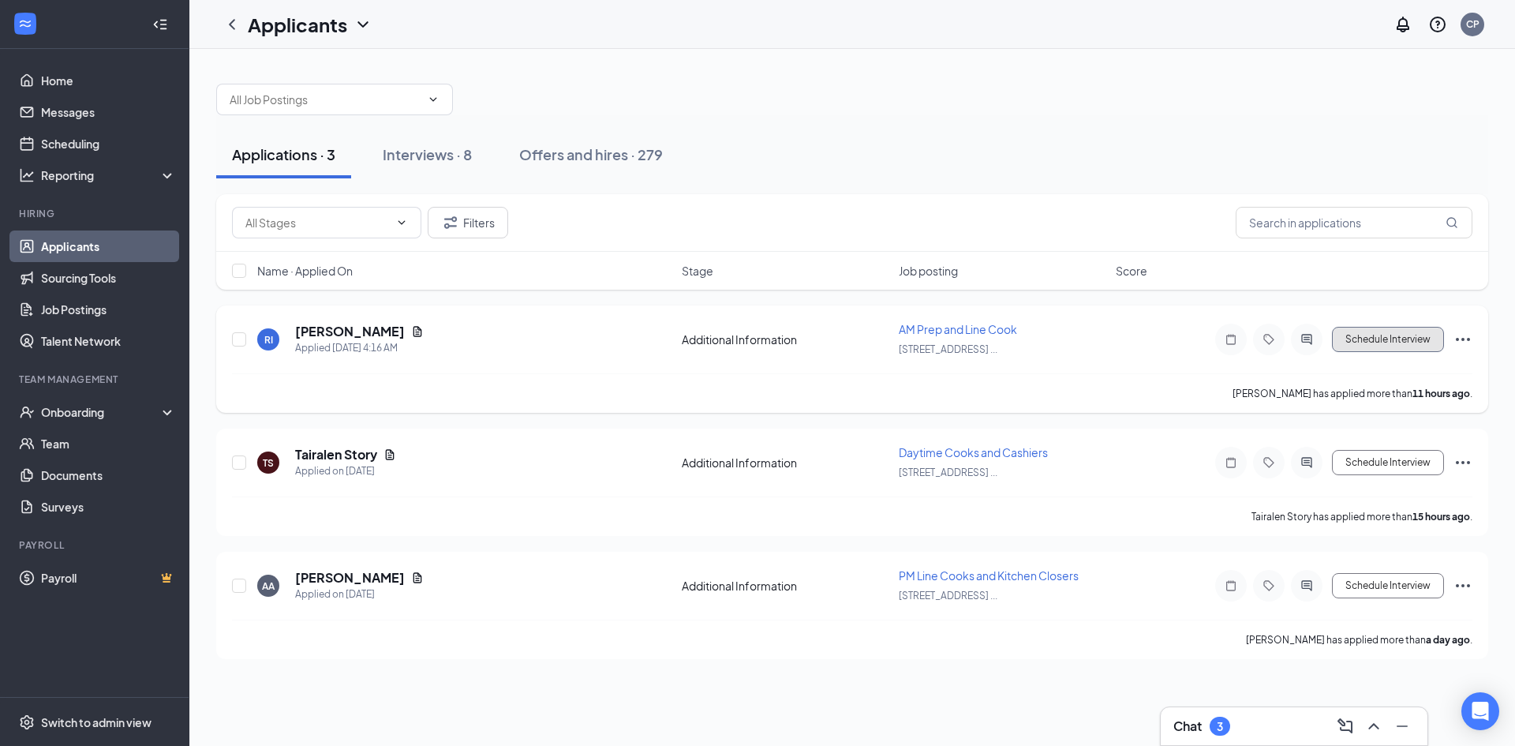
click at [1392, 337] on button "Schedule Interview" at bounding box center [1388, 339] width 112 height 25
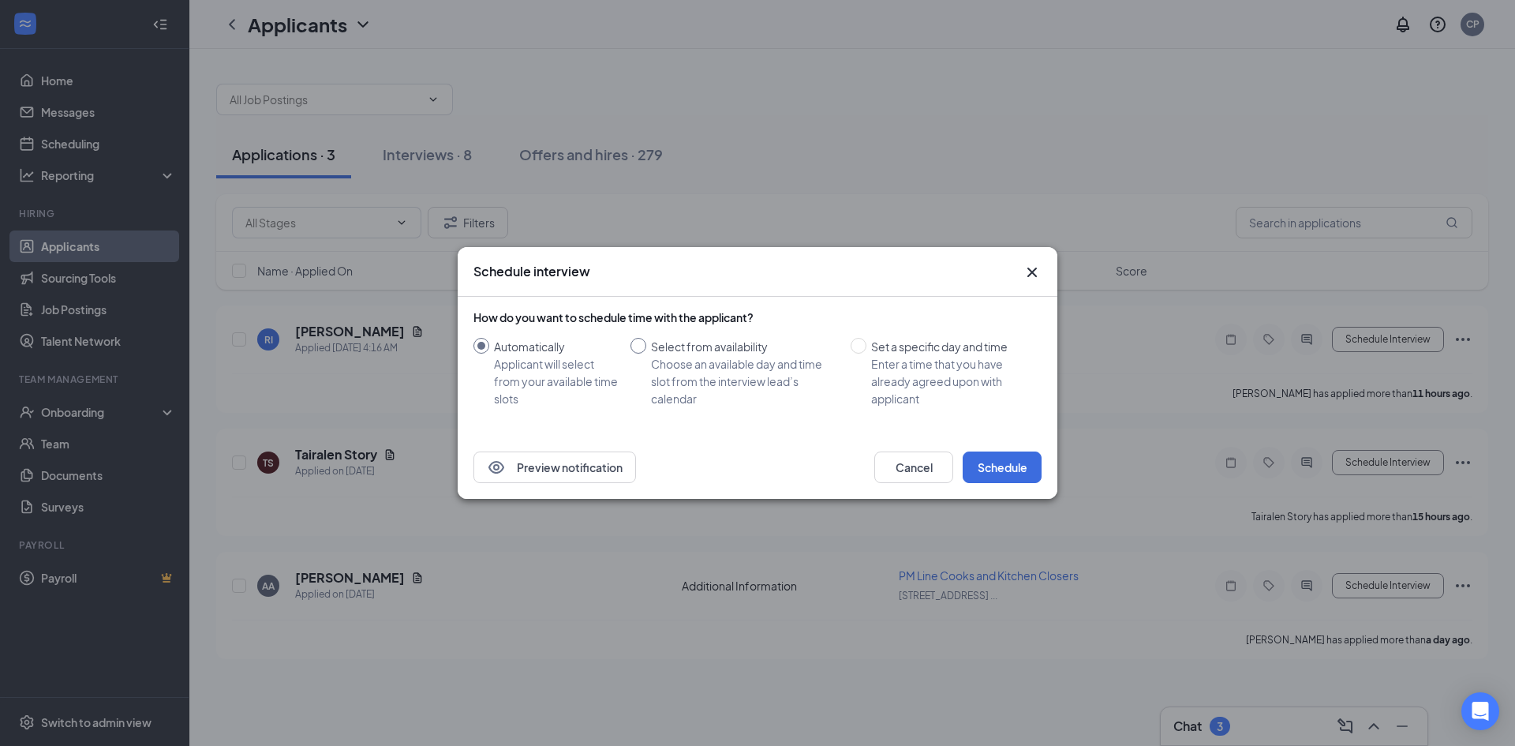
click at [755, 359] on div "Choose an available day and time slot from the interview lead’s calendar" at bounding box center [744, 381] width 187 height 52
click at [646, 354] on input "Select from availability Choose an available day and time slot from the intervi…" at bounding box center [639, 346] width 16 height 16
radio input "true"
radio input "false"
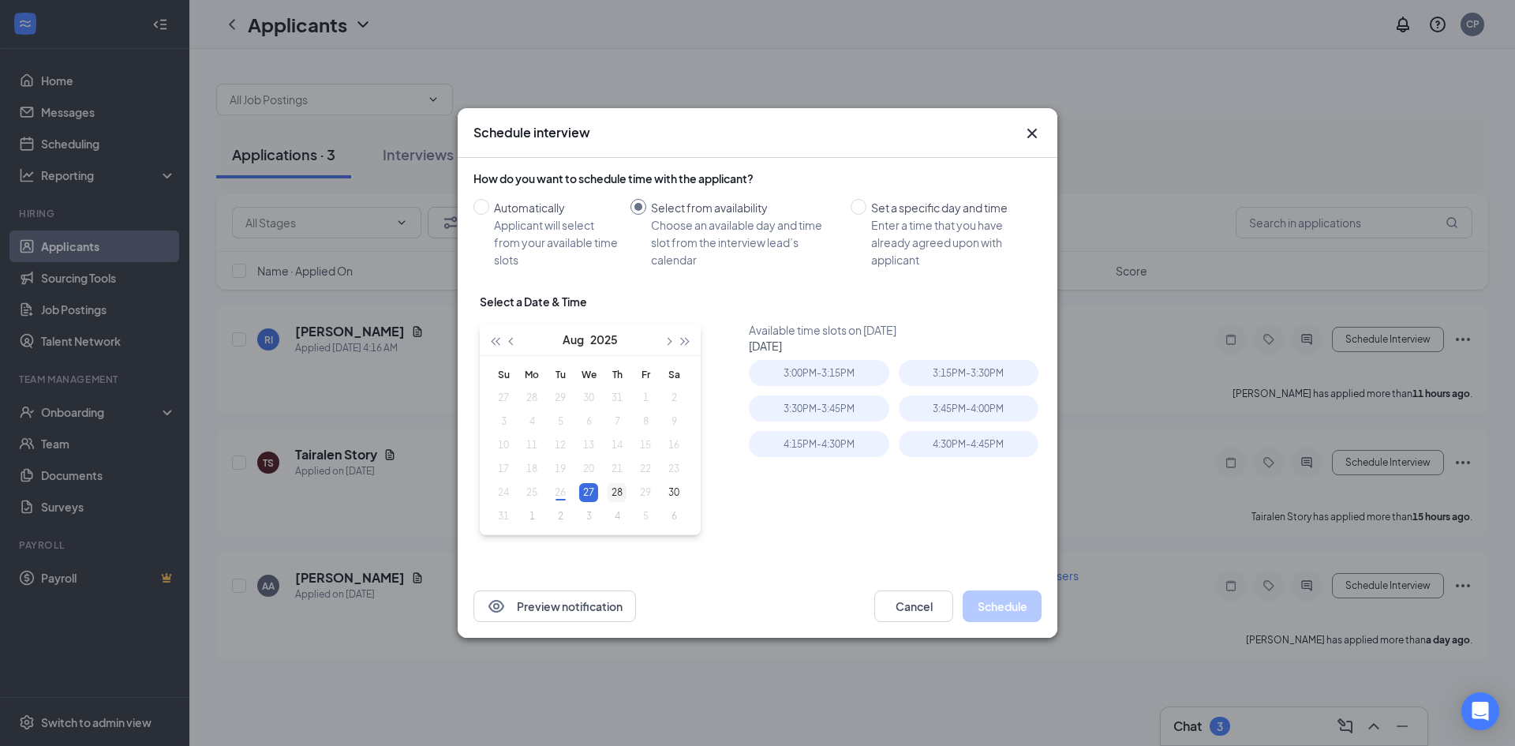
click at [617, 498] on div "28" at bounding box center [617, 492] width 19 height 19
type input "Aug 28, 2025"
click at [941, 440] on div "3:45PM - 4:00PM" at bounding box center [969, 444] width 140 height 26
click at [999, 608] on button "Schedule" at bounding box center [1002, 606] width 79 height 32
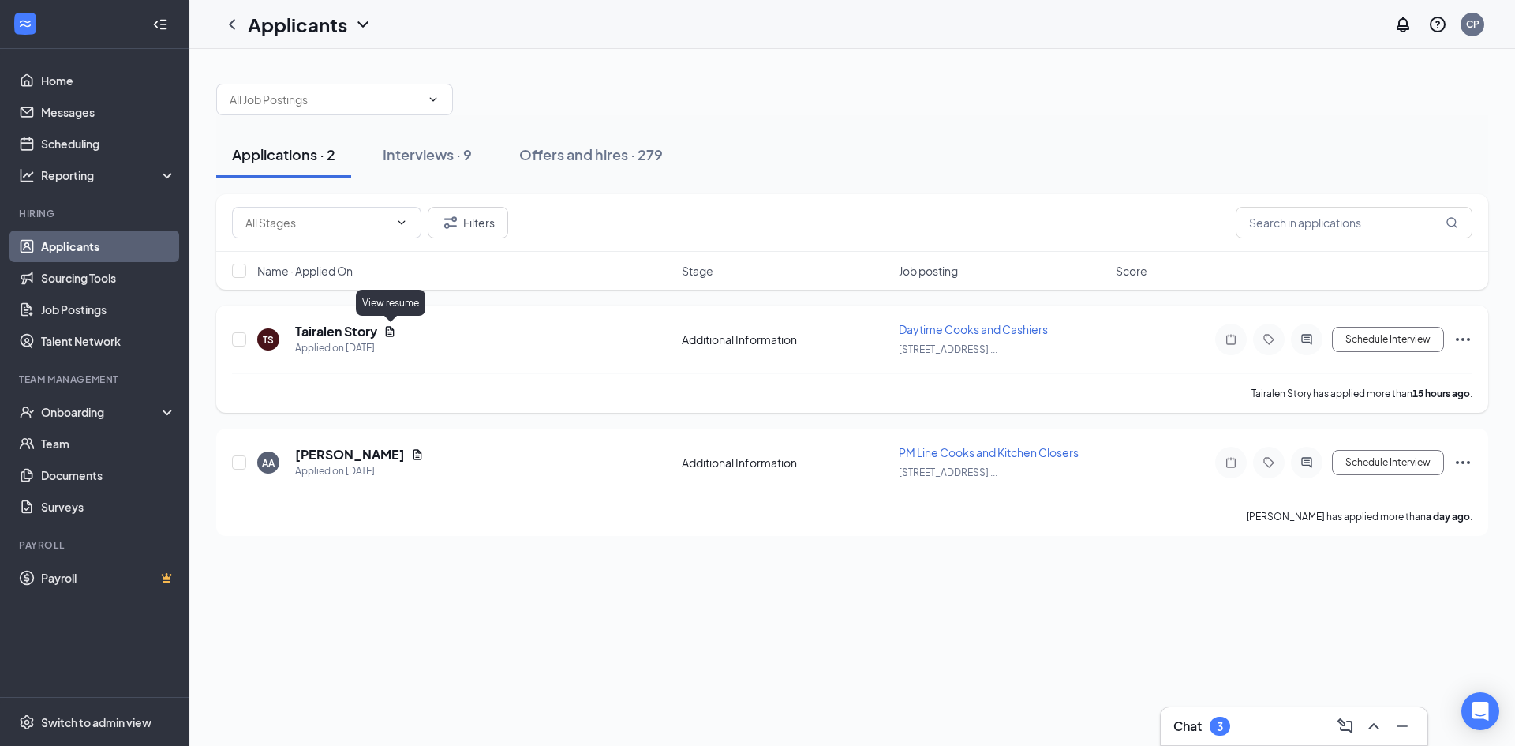
click at [390, 328] on icon "Document" at bounding box center [390, 331] width 13 height 13
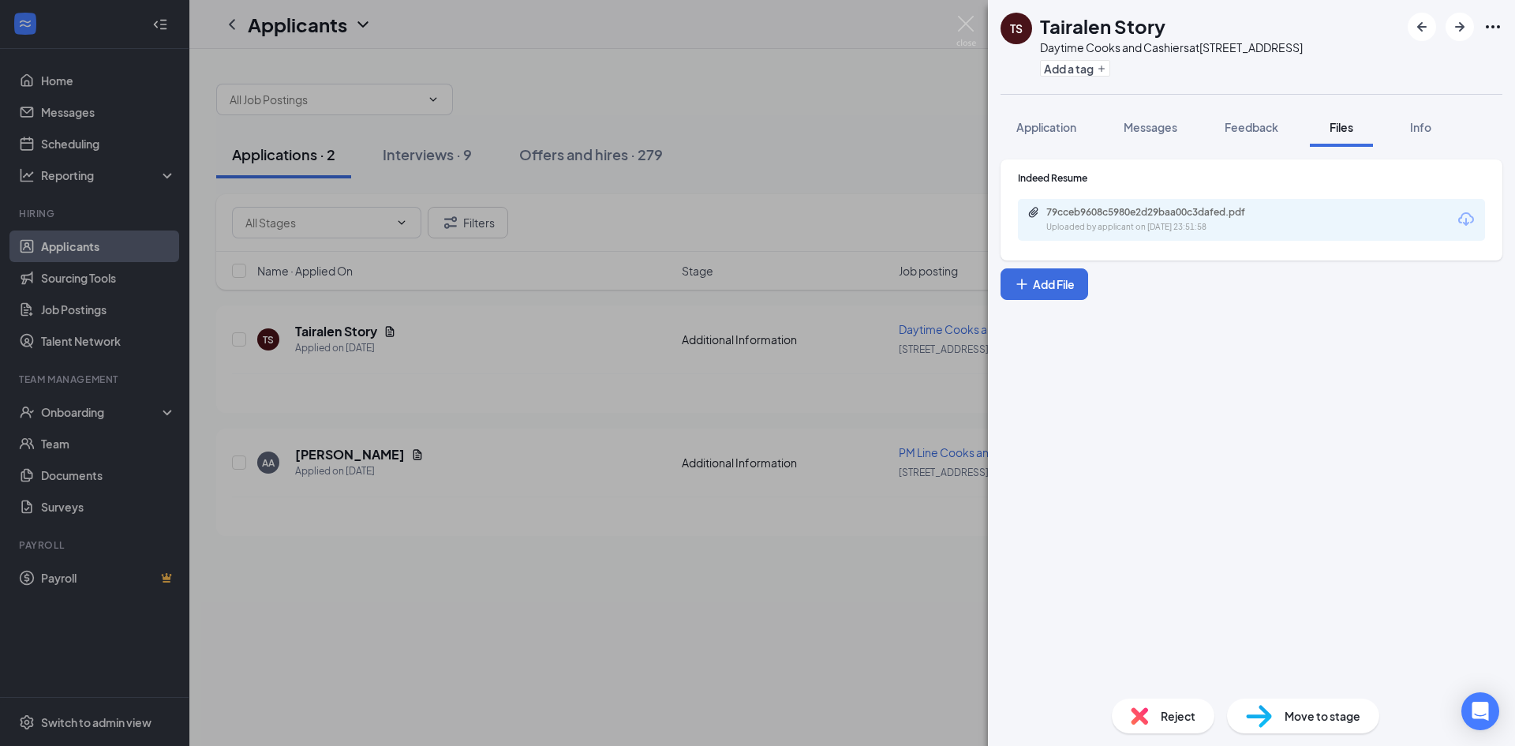
click at [1467, 215] on icon "Download" at bounding box center [1466, 219] width 19 height 19
click at [965, 27] on img at bounding box center [967, 31] width 20 height 31
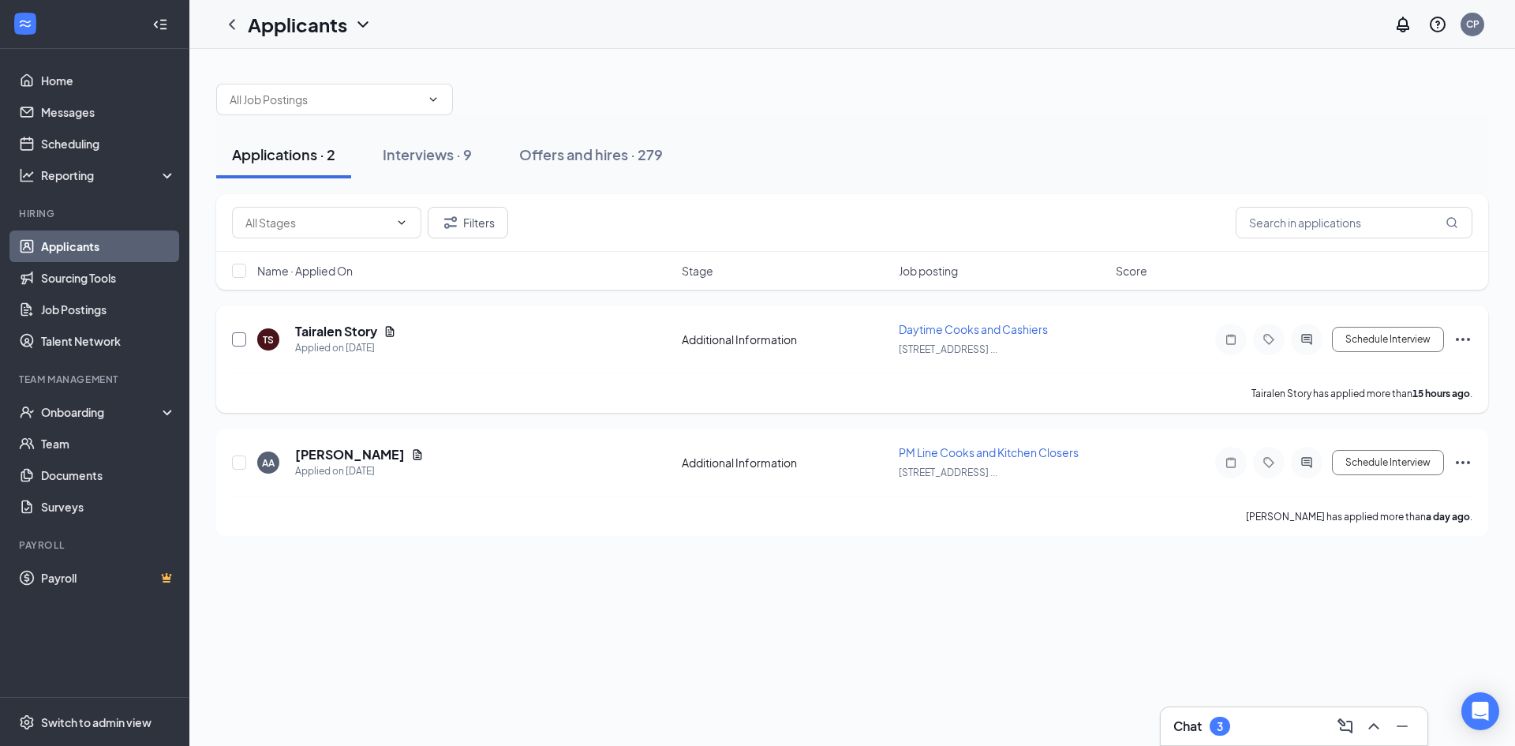
click at [236, 338] on input "checkbox" at bounding box center [239, 339] width 14 height 14
checkbox input "true"
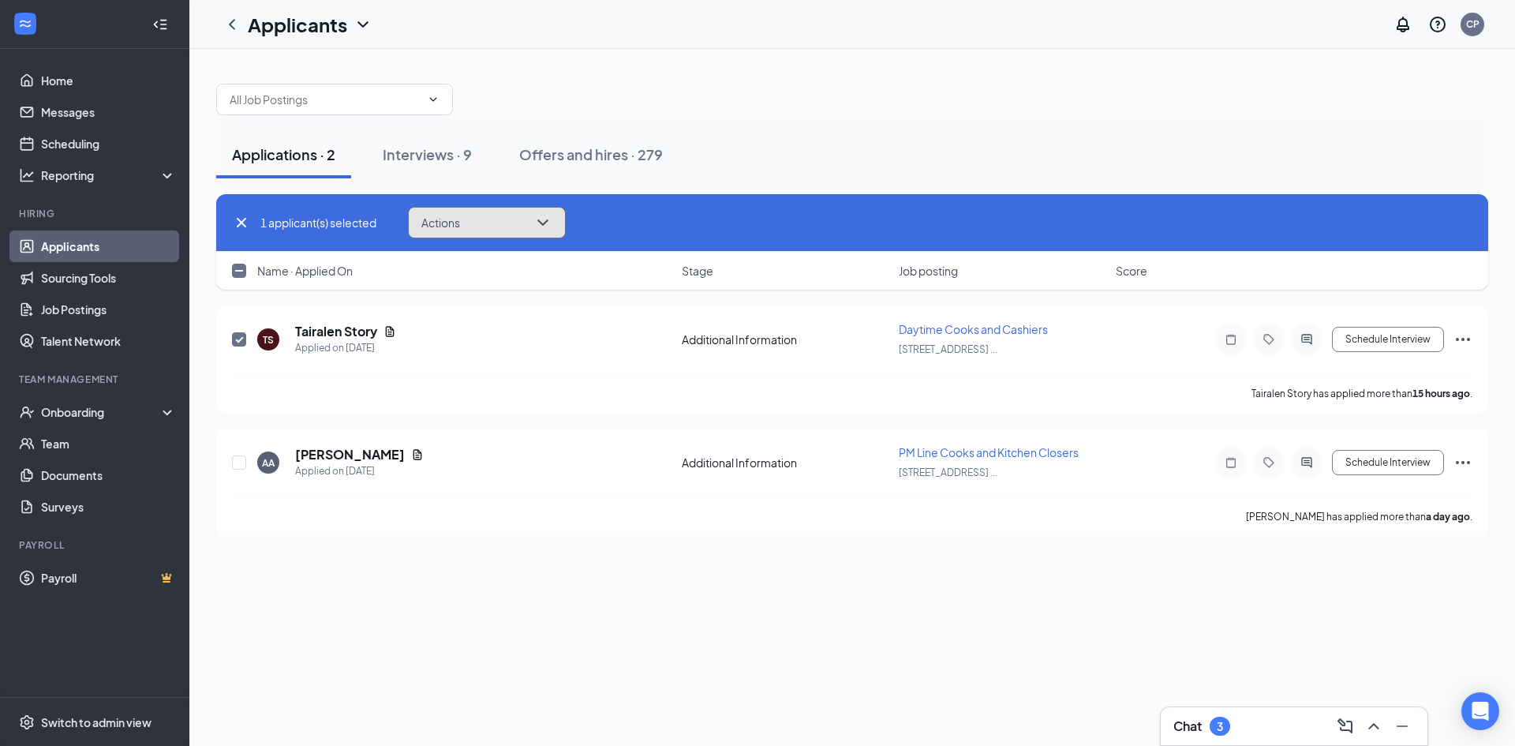
click at [553, 214] on icon "ChevronDown" at bounding box center [543, 222] width 19 height 19
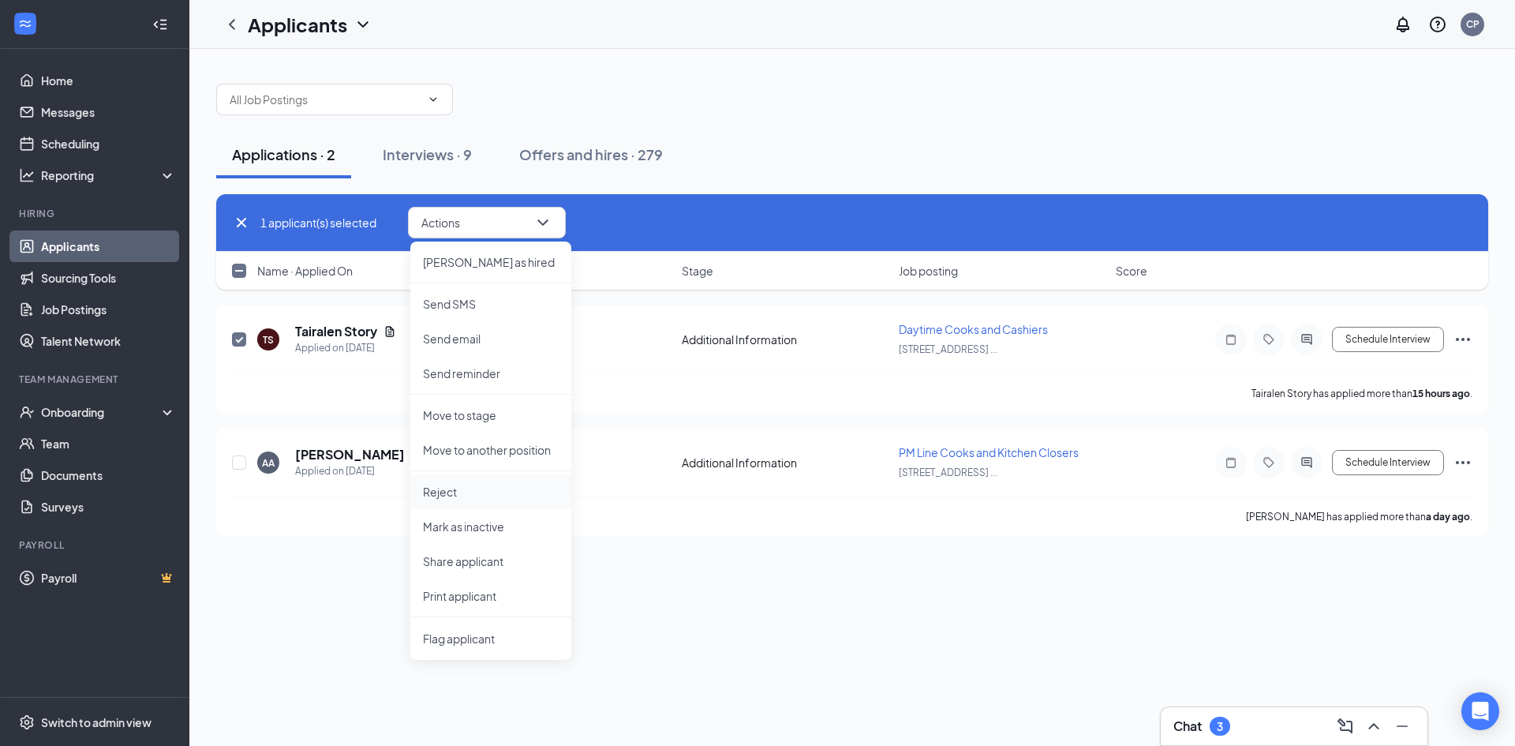
click at [437, 493] on p "Reject" at bounding box center [491, 492] width 136 height 16
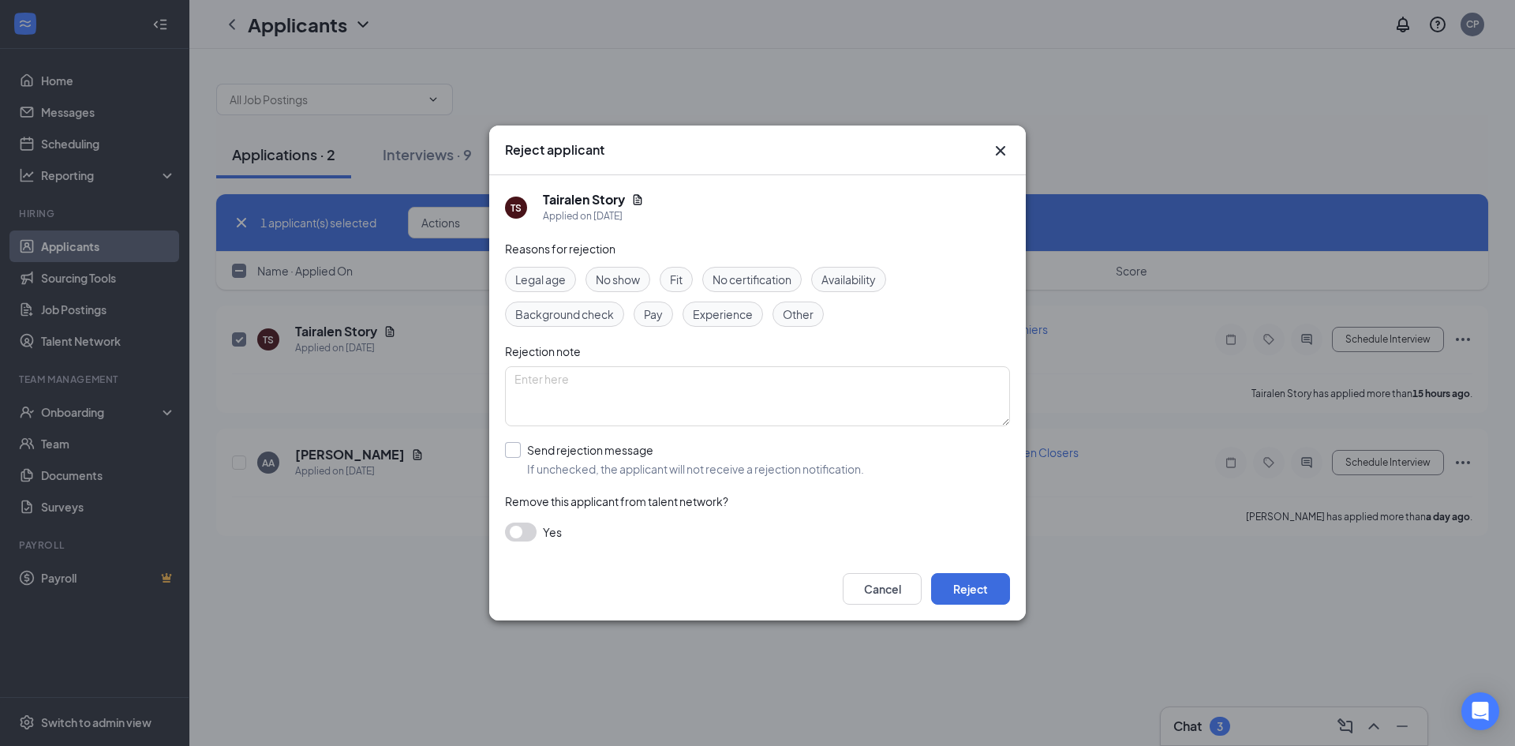
click at [515, 451] on input "Send rejection message If unchecked, the applicant will not receive a rejection…" at bounding box center [684, 459] width 359 height 35
checkbox input "true"
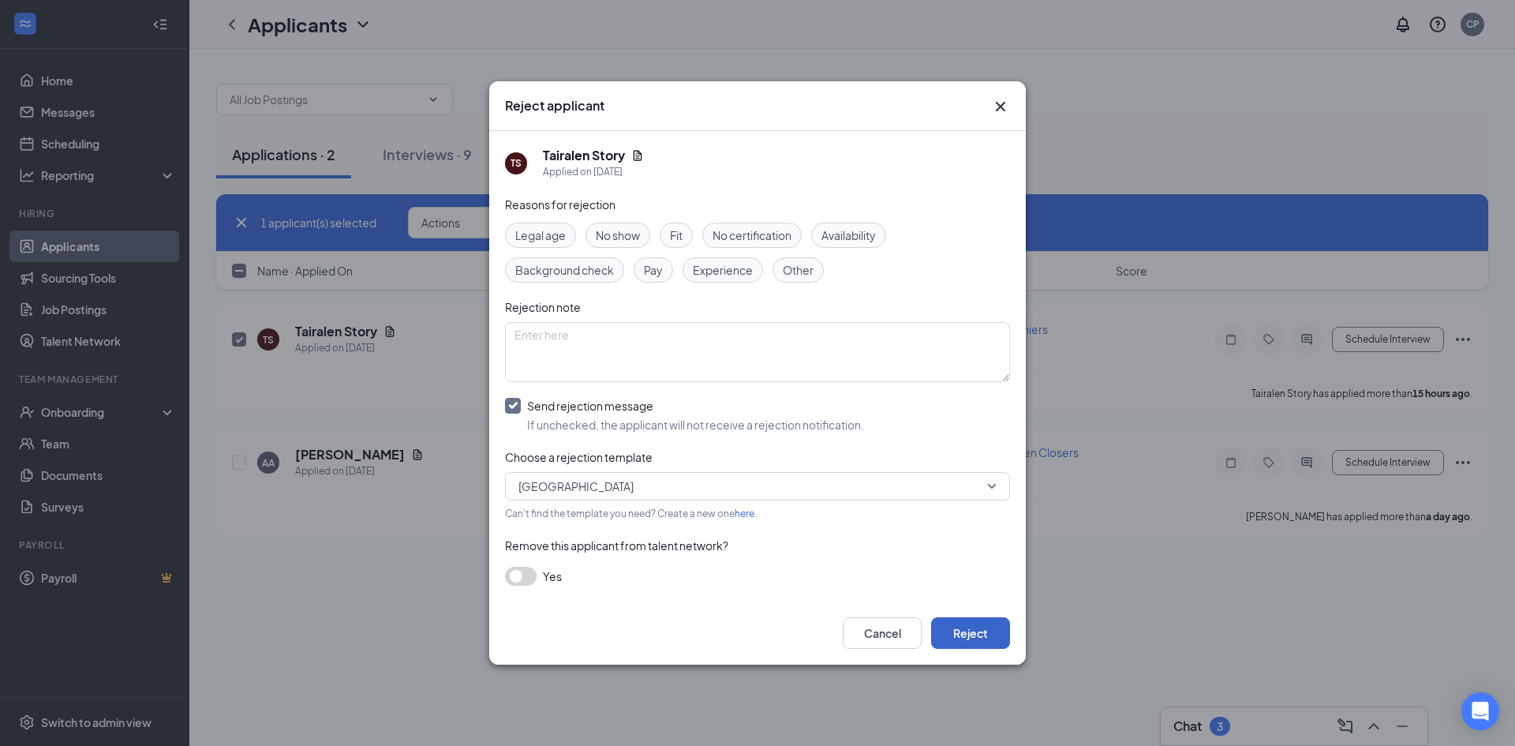
click at [997, 625] on button "Reject" at bounding box center [970, 633] width 79 height 32
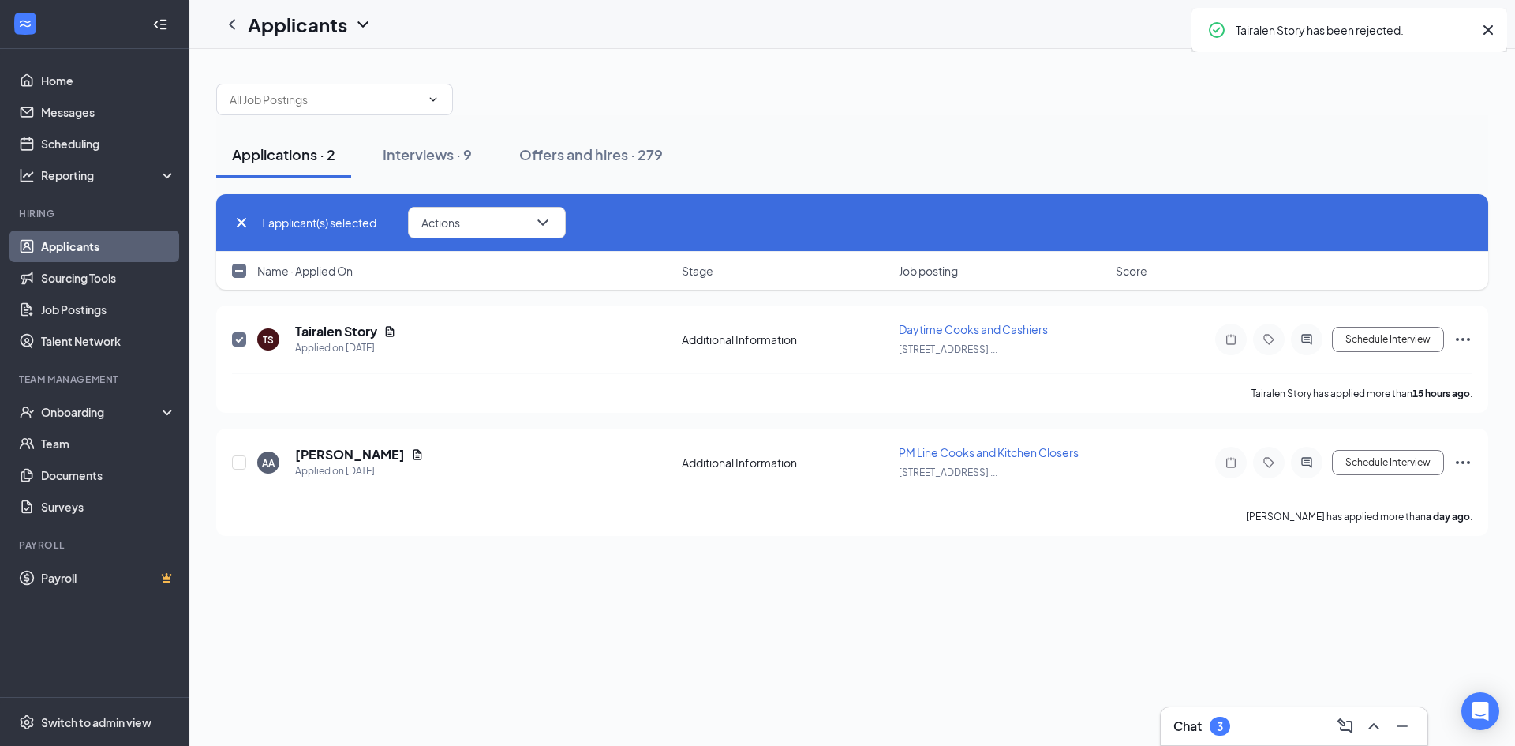
checkbox input "false"
